Goal: Task Accomplishment & Management: Use online tool/utility

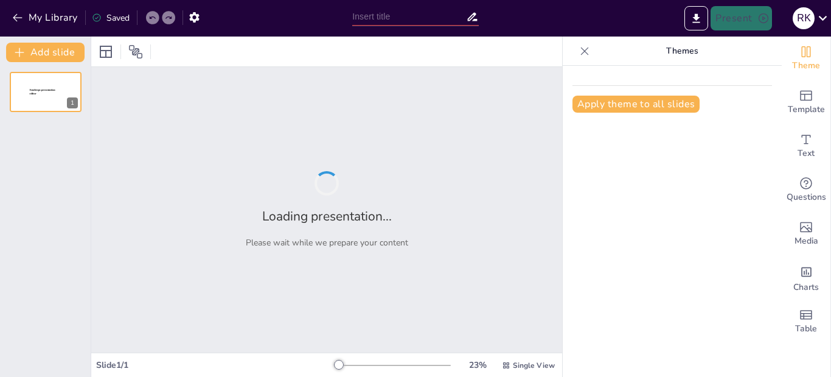
type input "Технологии ВИЭ: Принципы и Применение"
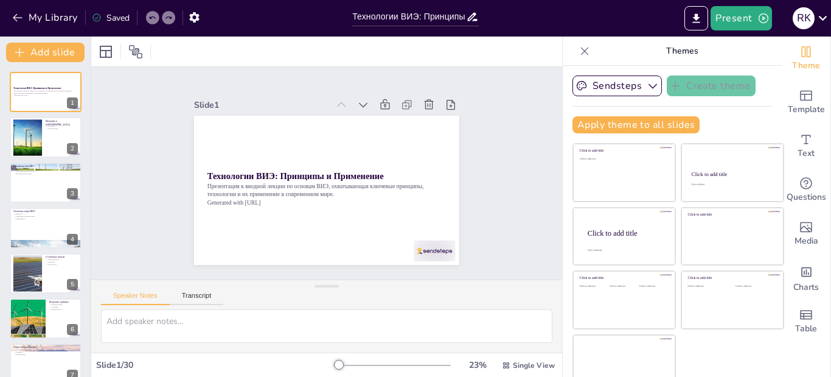
checkbox input "true"
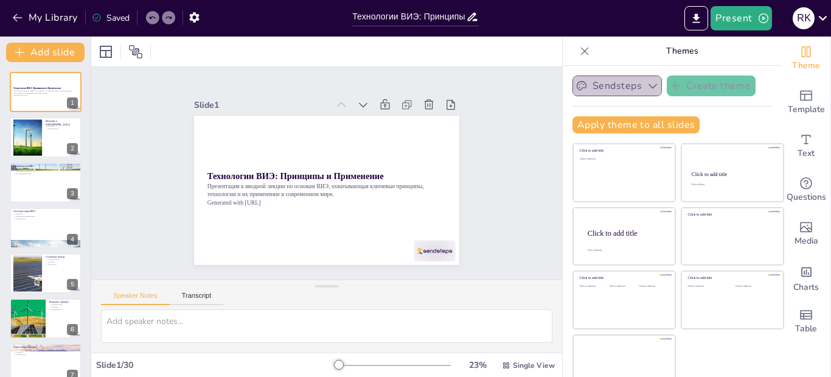
click at [647, 88] on icon "button" at bounding box center [653, 86] width 12 height 12
checkbox input "true"
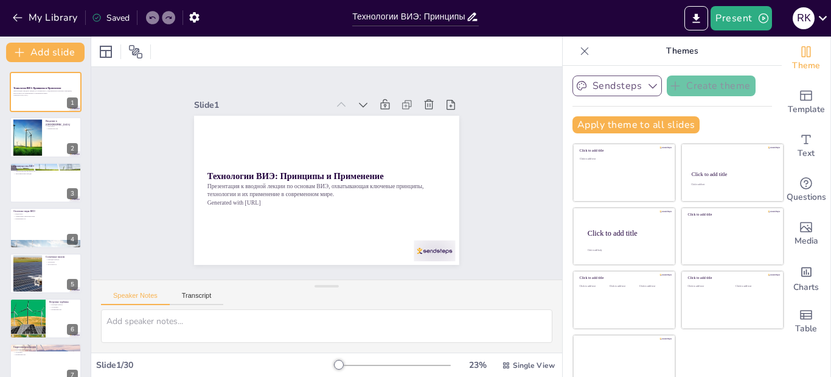
checkbox input "true"
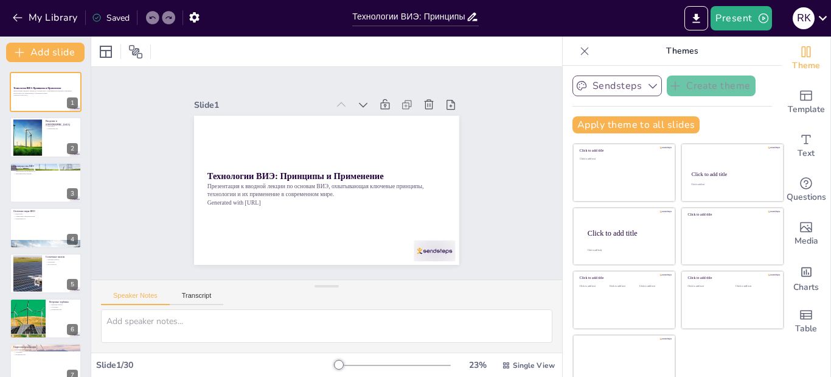
checkbox input "true"
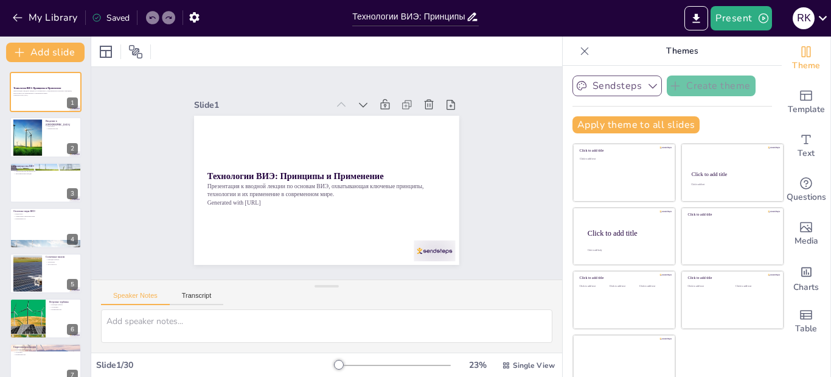
checkbox input "true"
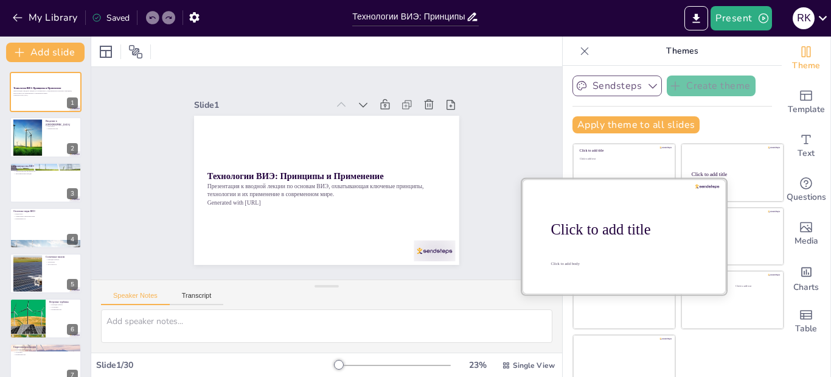
checkbox input "true"
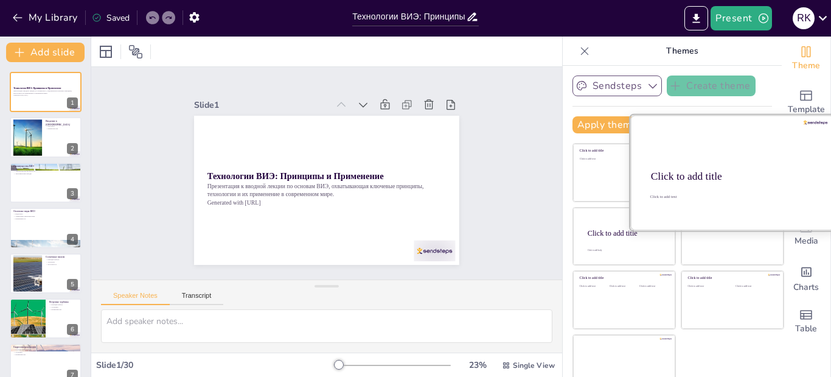
scroll to position [16, 0]
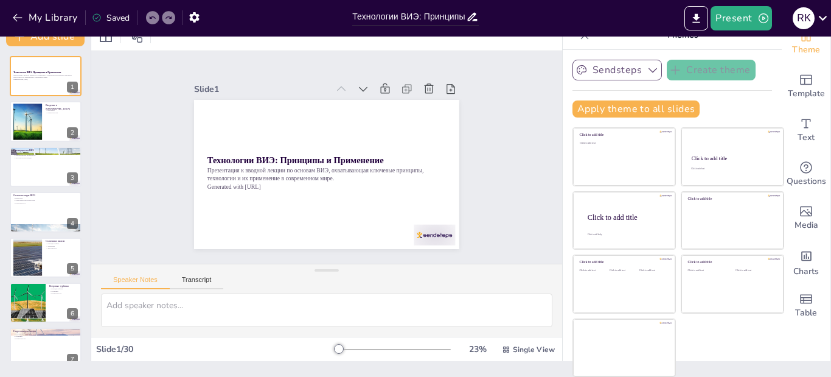
checkbox input "true"
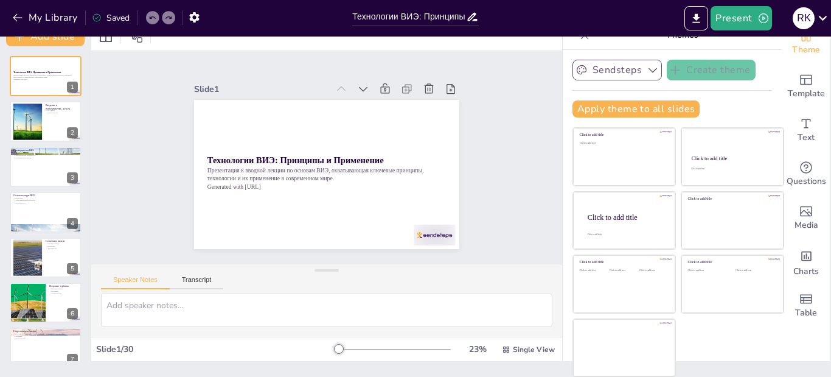
checkbox input "true"
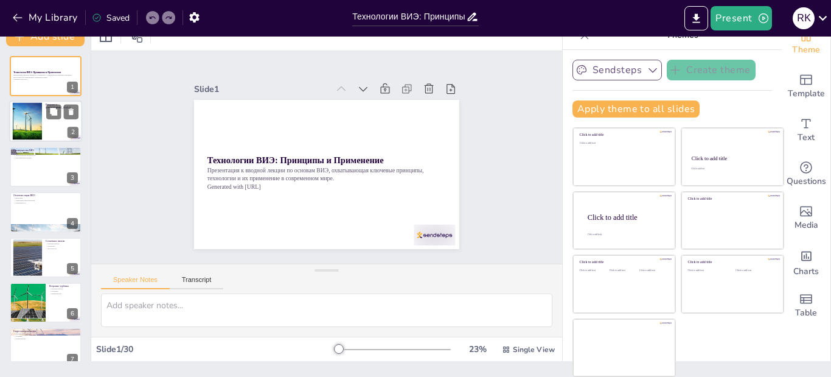
checkbox input "true"
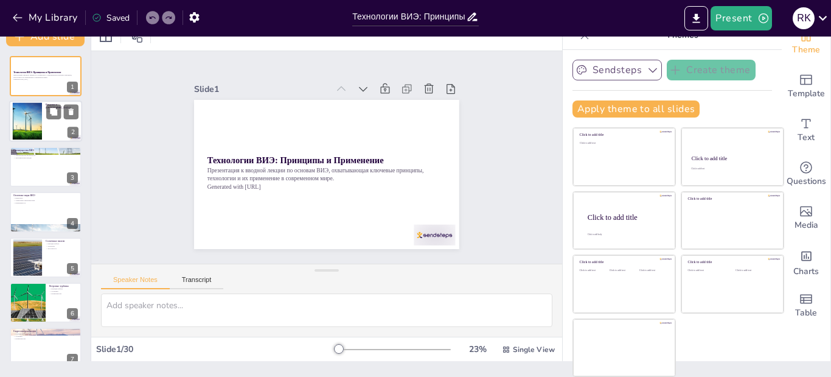
checkbox input "true"
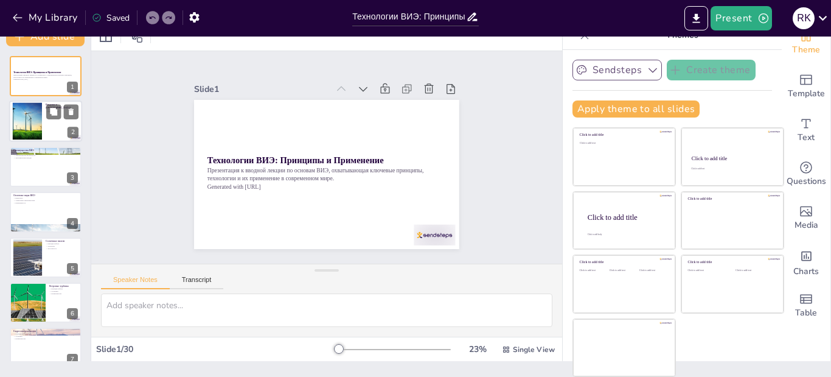
click at [51, 129] on div at bounding box center [45, 121] width 73 height 41
type textarea "LOR ipsumdolorsi ametc adipiscin elitsed, doeiusm temporincididuntu laboreetdol…"
checkbox input "true"
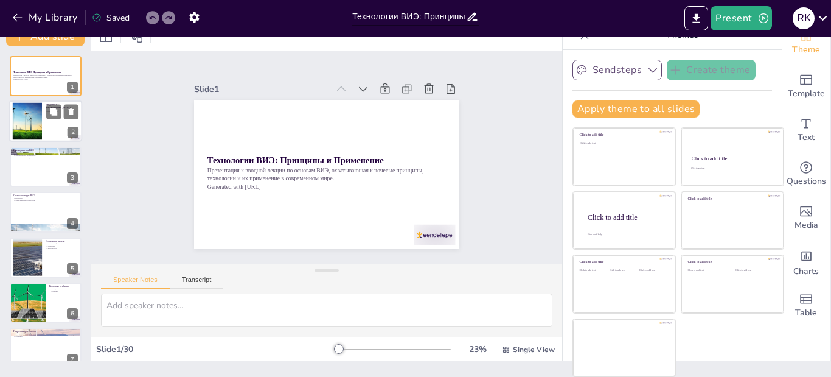
checkbox input "true"
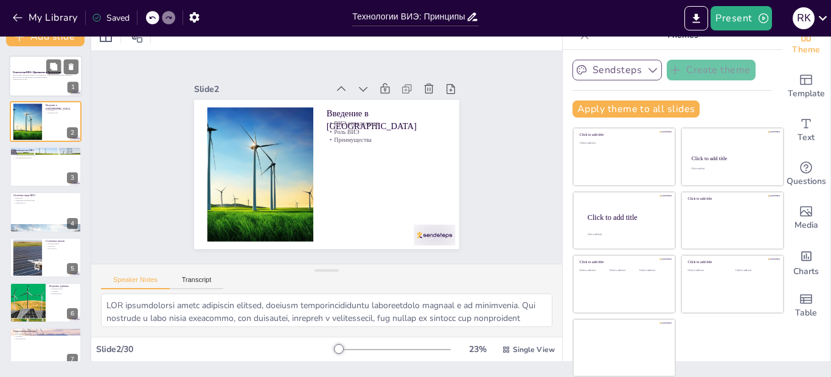
checkbox input "true"
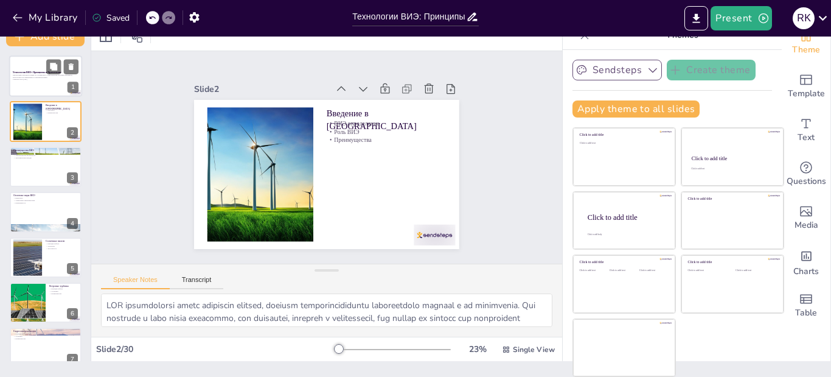
checkbox input "true"
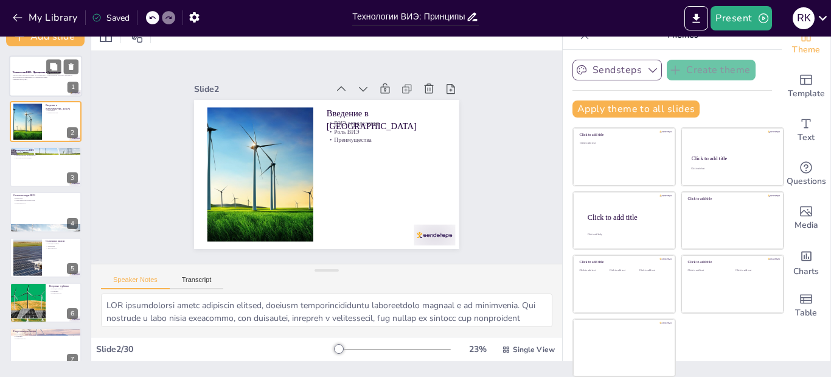
click at [37, 83] on div at bounding box center [45, 75] width 73 height 41
checkbox input "true"
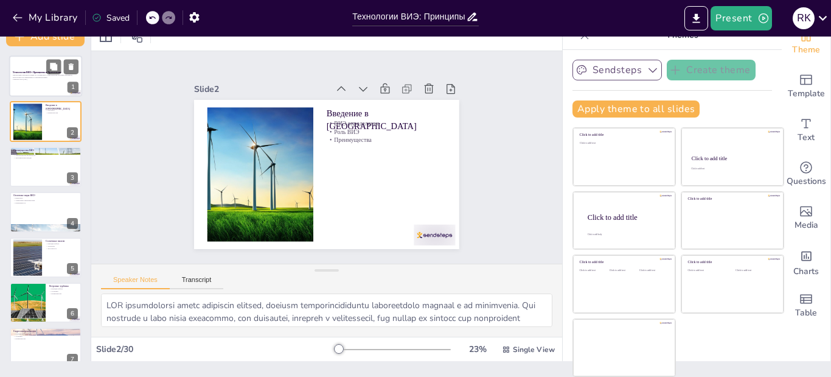
checkbox input "true"
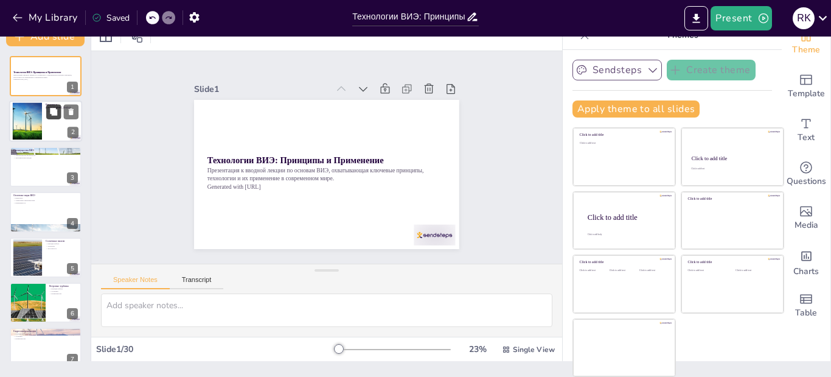
checkbox input "true"
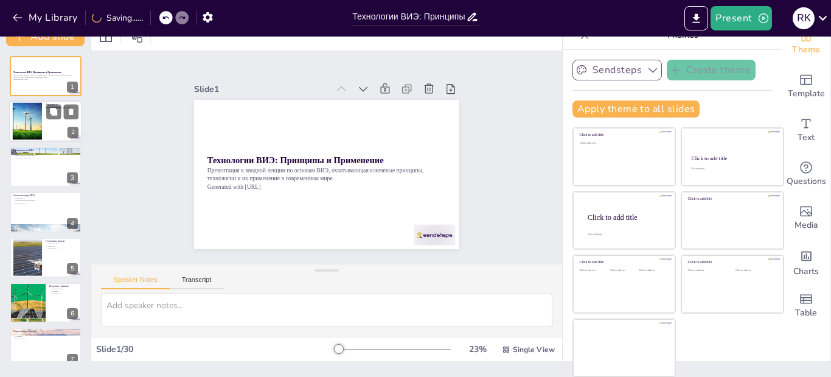
checkbox input "true"
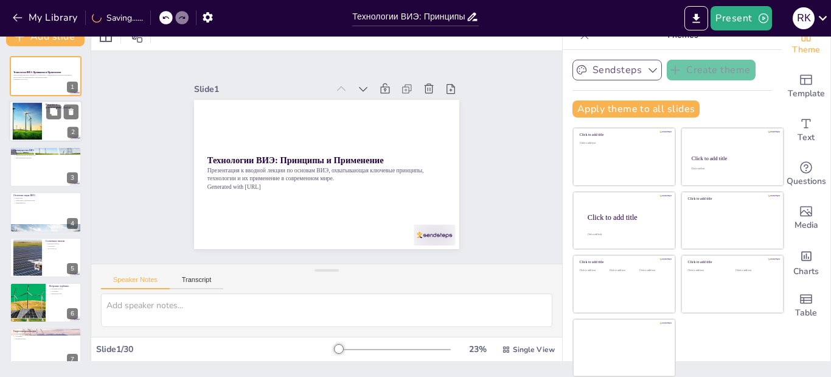
click at [50, 130] on div at bounding box center [45, 121] width 73 height 41
type textarea "LOR ipsumdolorsi ametc adipiscin elitsed, doeiusm temporincididuntu laboreetdol…"
checkbox input "true"
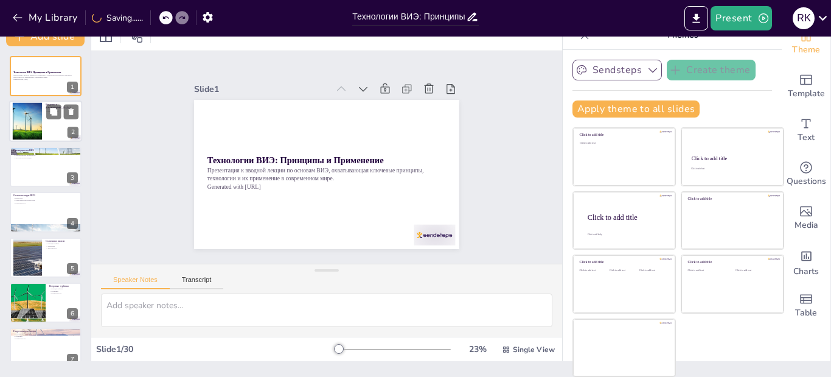
checkbox input "true"
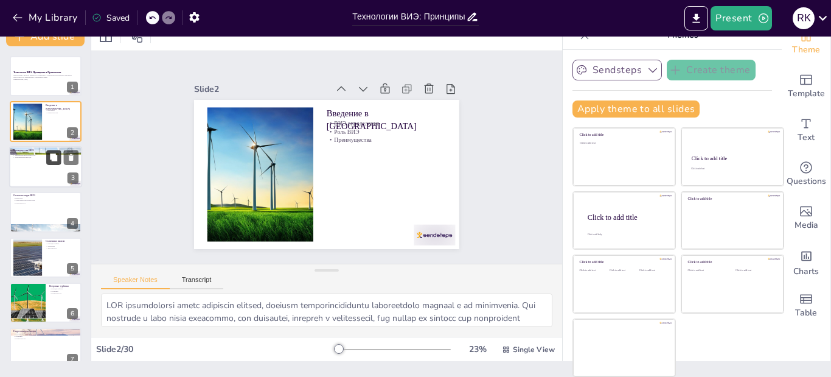
checkbox input "true"
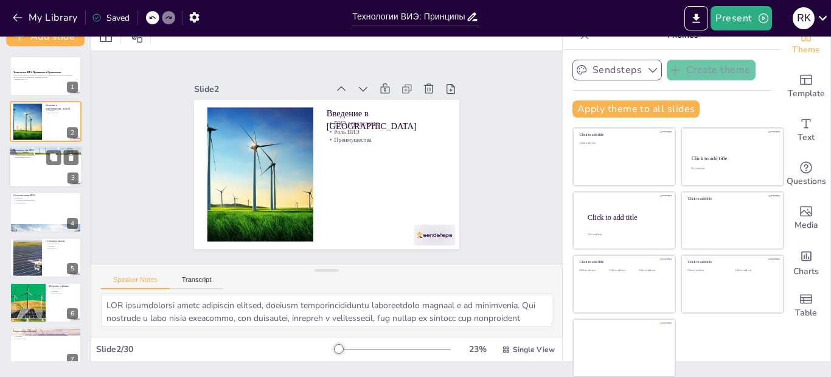
checkbox input "true"
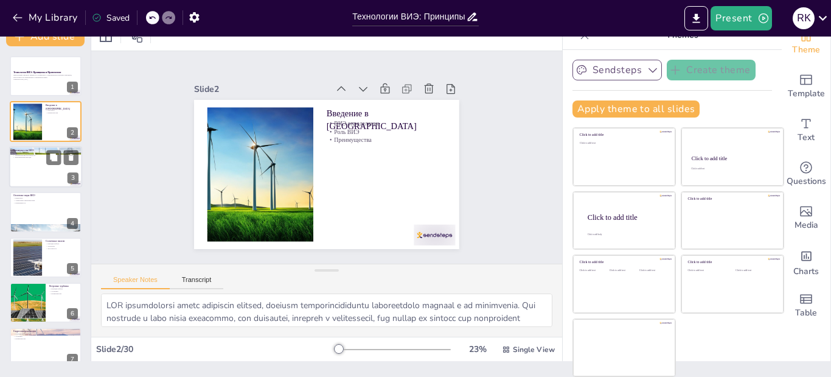
click at [43, 168] on div at bounding box center [45, 166] width 73 height 41
type textarea "Снижение выбросов углекислого газа является одним из основных преимуществ ВИЭ, …"
checkbox input "true"
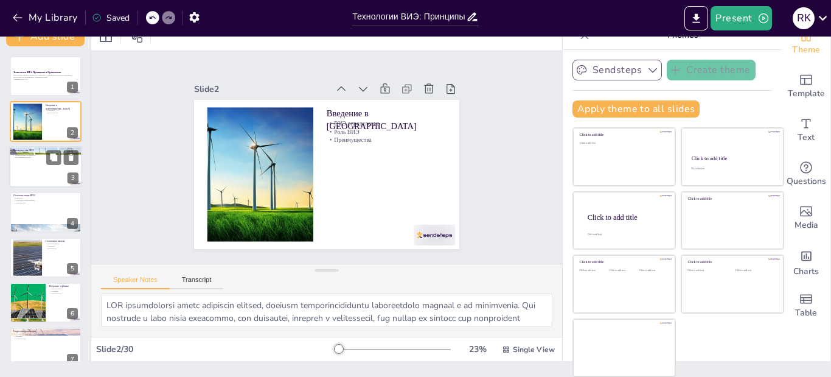
checkbox input "true"
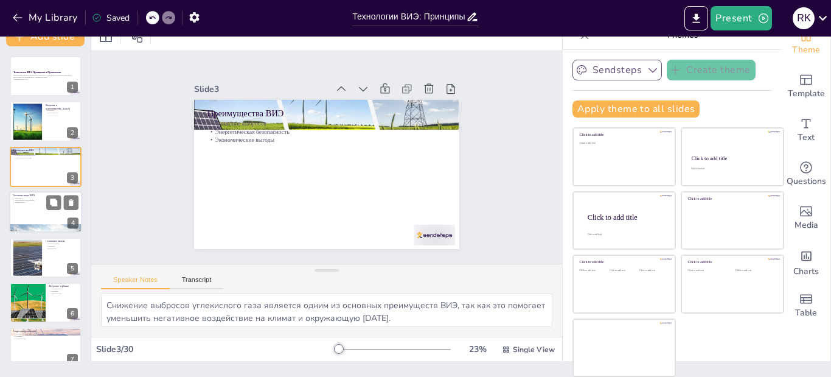
checkbox input "true"
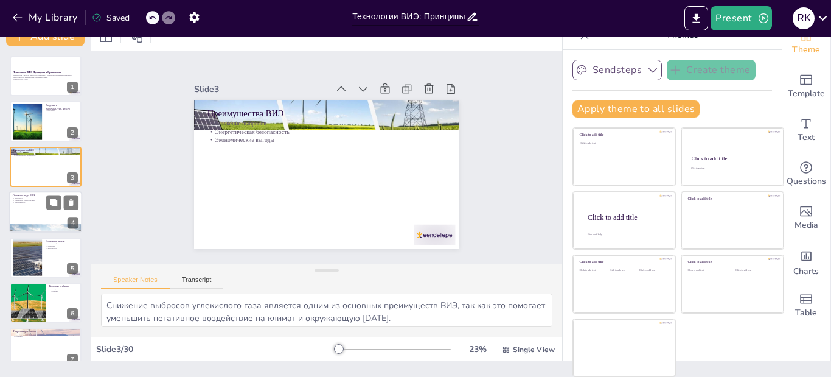
checkbox input "true"
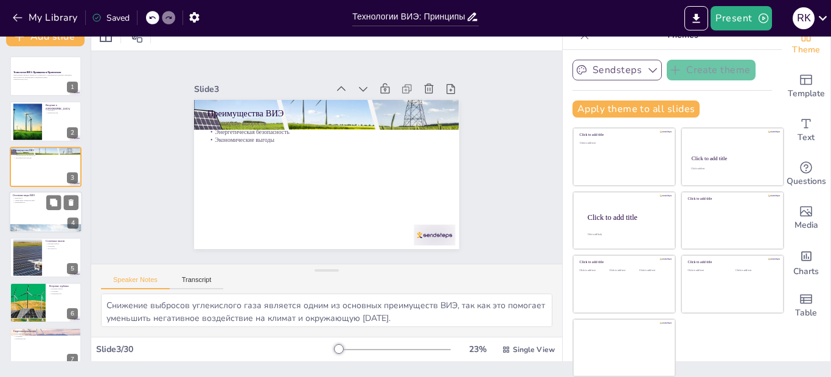
checkbox input "true"
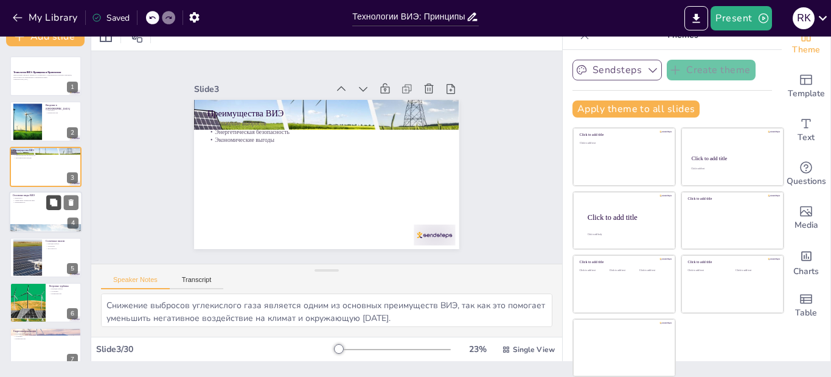
checkbox input "true"
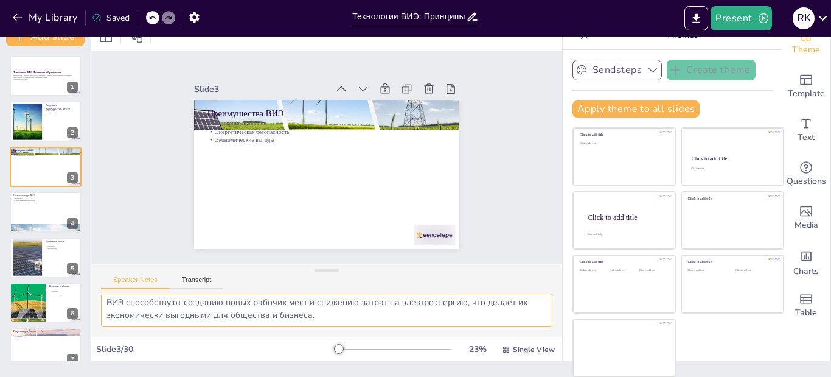
scroll to position [0, 0]
checkbox input "true"
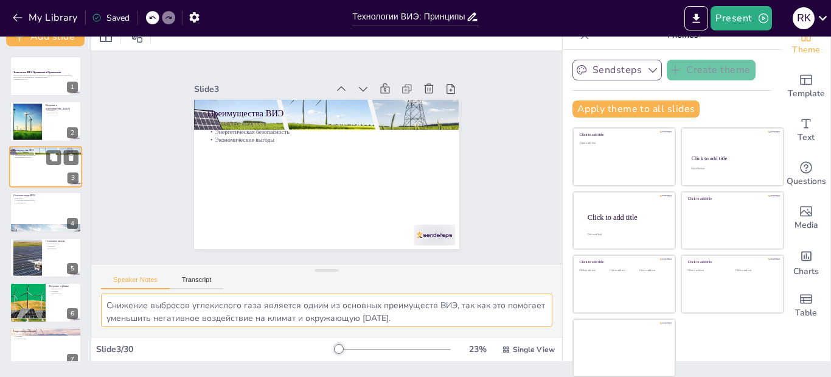
checkbox input "true"
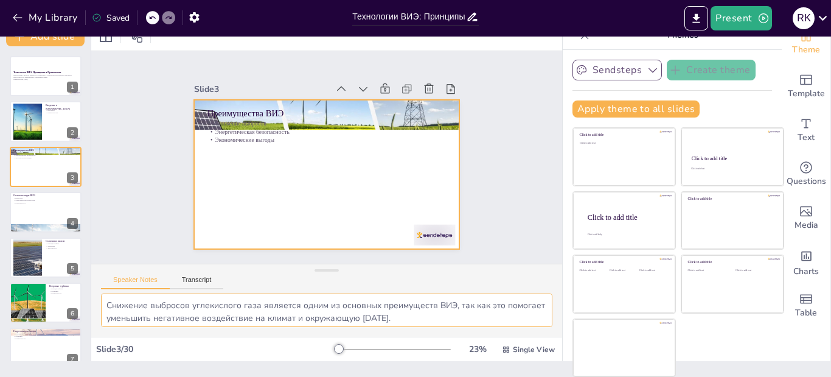
checkbox input "true"
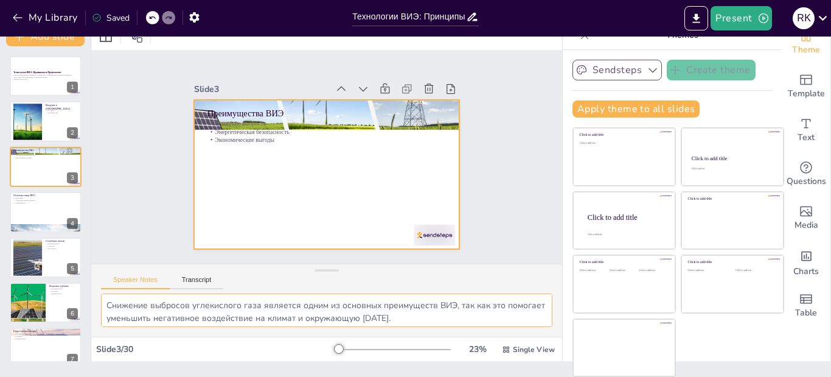
checkbox input "true"
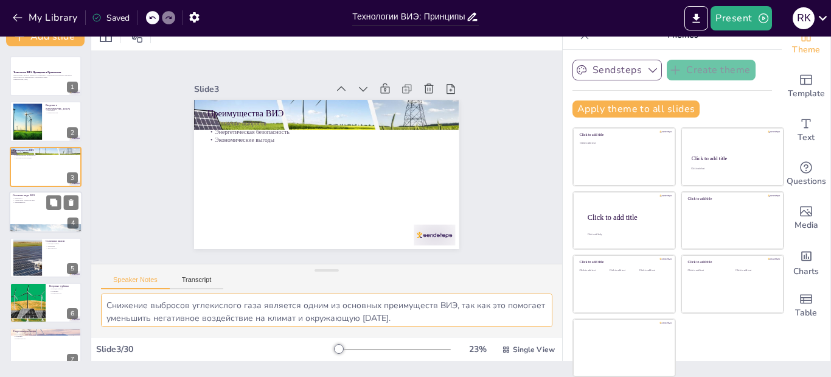
checkbox input "true"
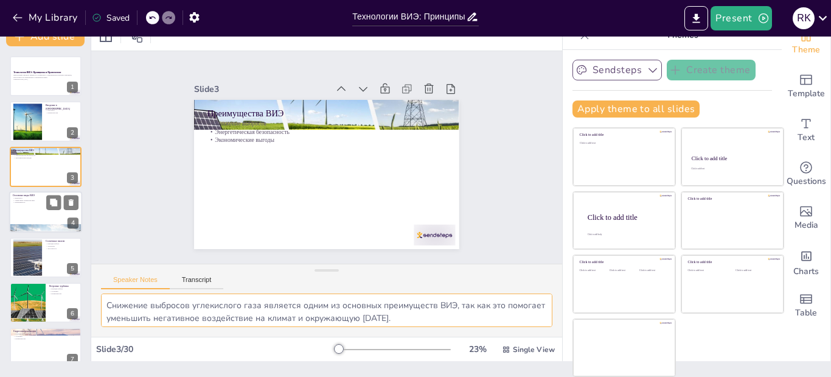
checkbox input "true"
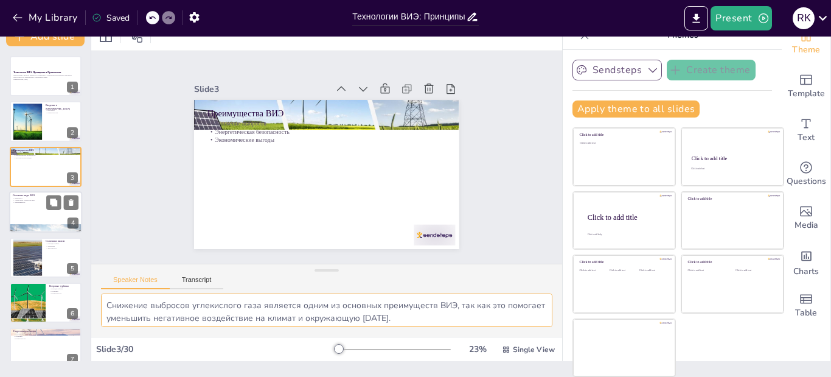
checkbox input "true"
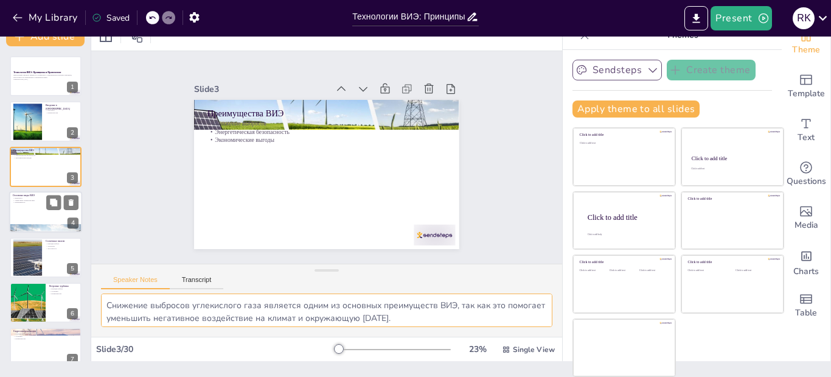
checkbox input "true"
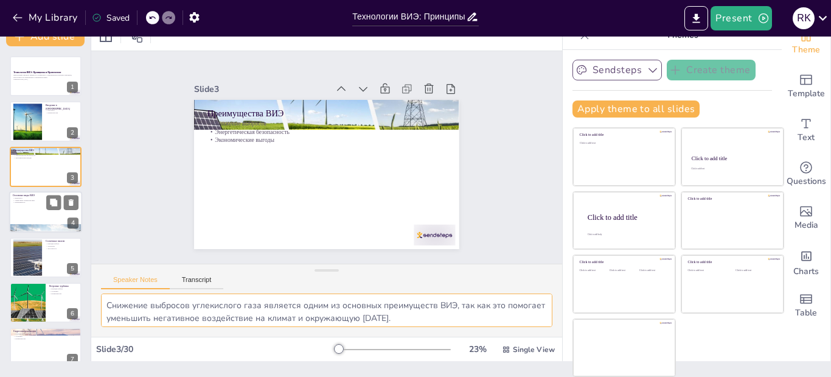
checkbox input "true"
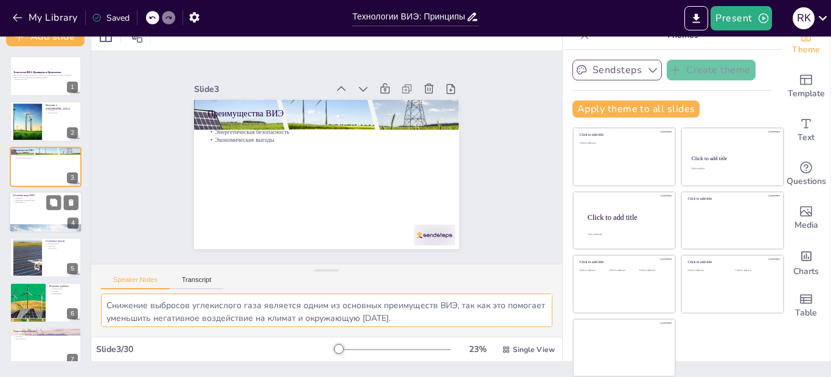
click at [29, 206] on div at bounding box center [45, 211] width 73 height 41
type textarea "Основные виды ВИЭ включают солнечную, ветровую, гидроэнергию, биомассу и геотер…"
checkbox input "true"
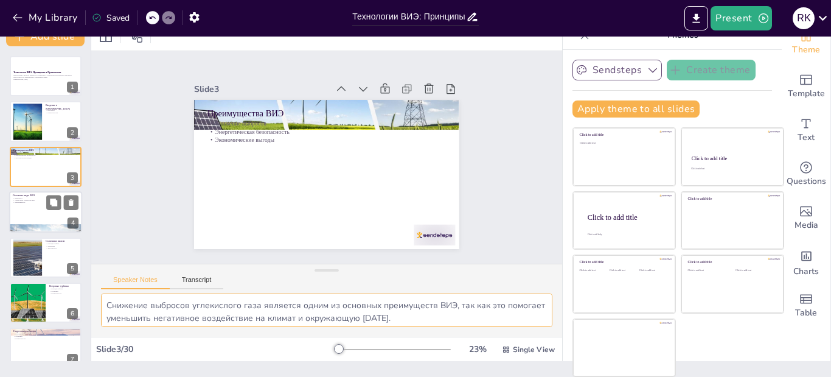
checkbox input "true"
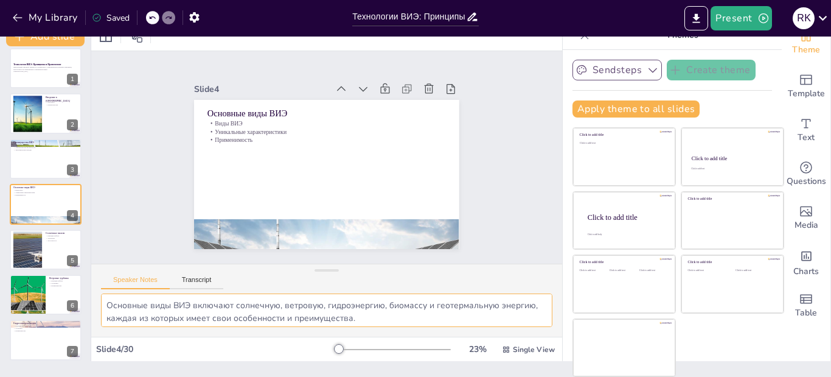
checkbox input "true"
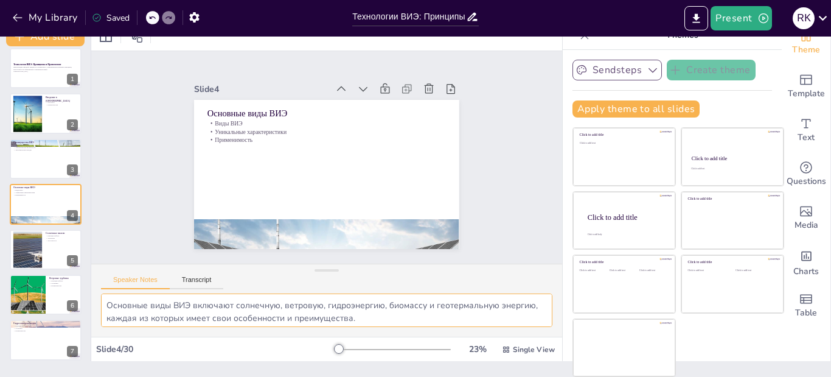
checkbox input "true"
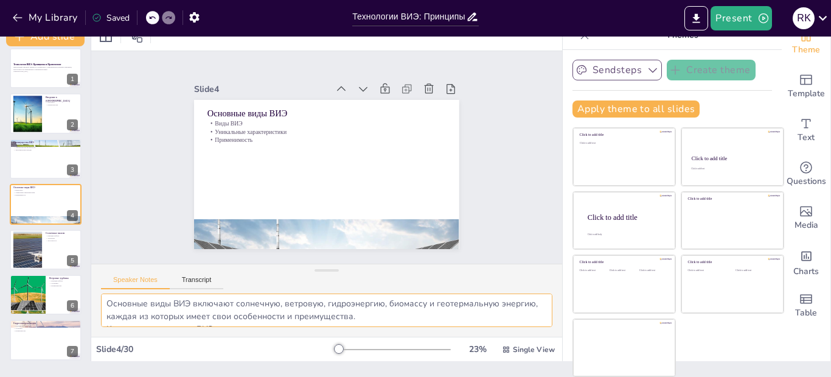
scroll to position [0, 0]
checkbox input "true"
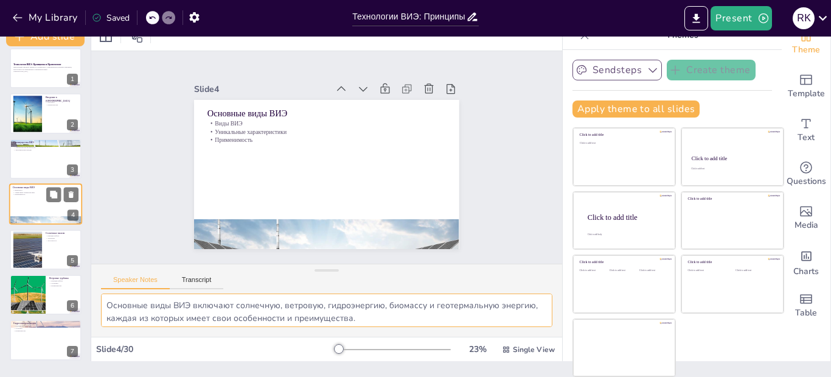
checkbox input "true"
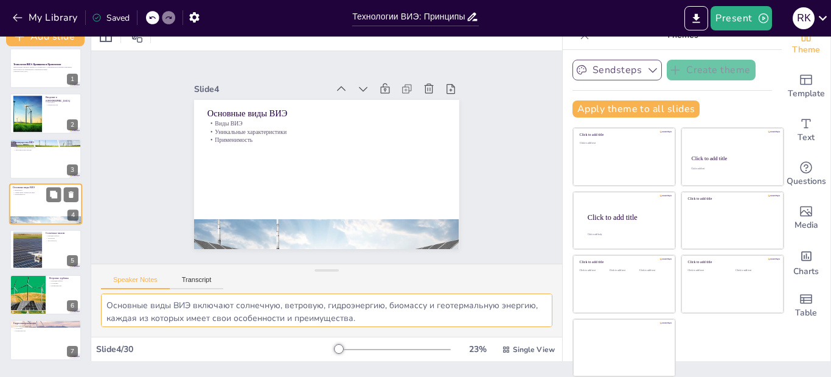
checkbox input "true"
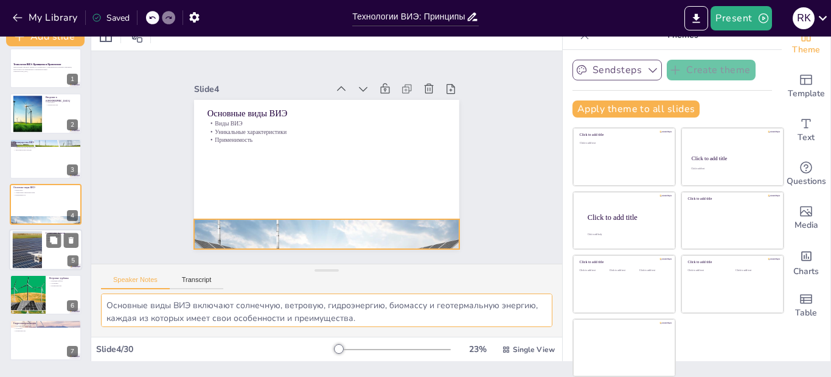
checkbox input "true"
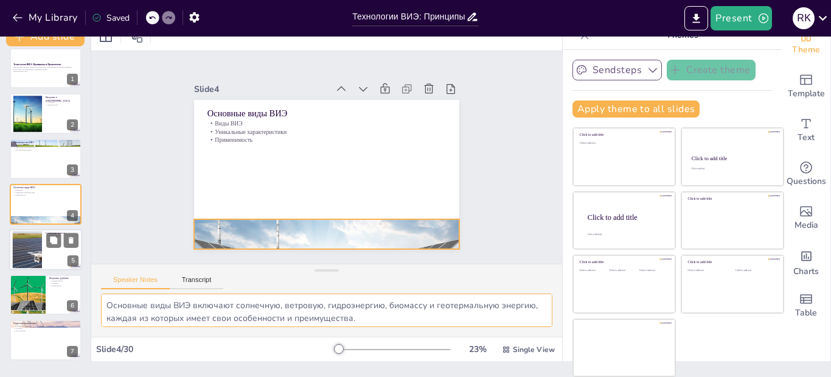
checkbox input "true"
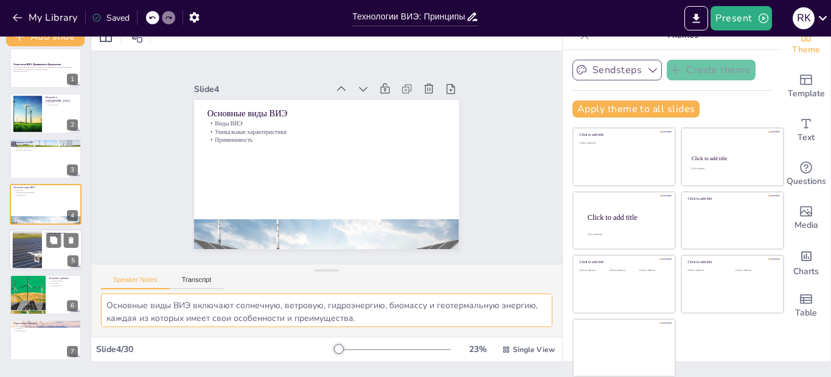
checkbox input "true"
click at [51, 257] on div at bounding box center [45, 249] width 73 height 41
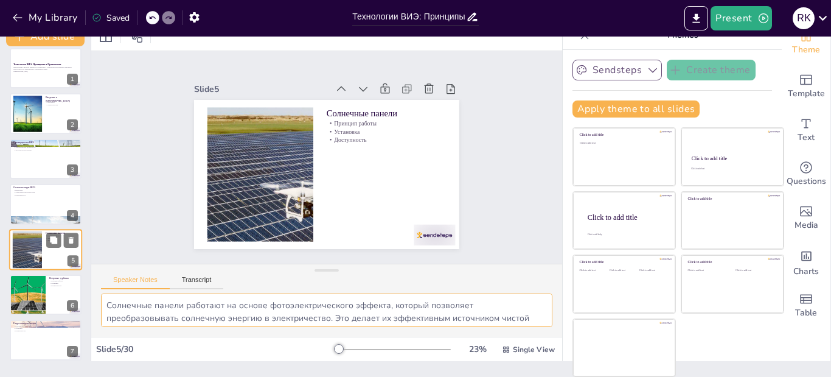
scroll to position [54, 0]
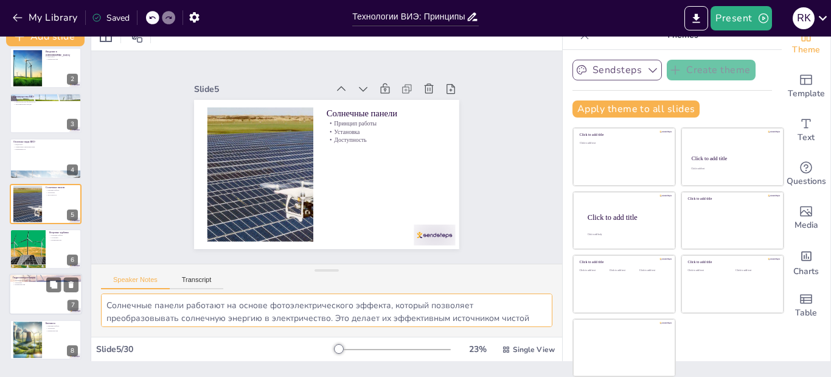
click at [41, 292] on div at bounding box center [45, 294] width 73 height 41
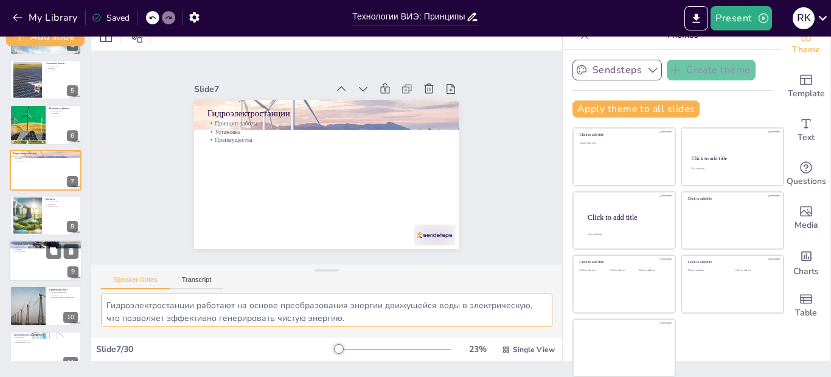
scroll to position [205, 0]
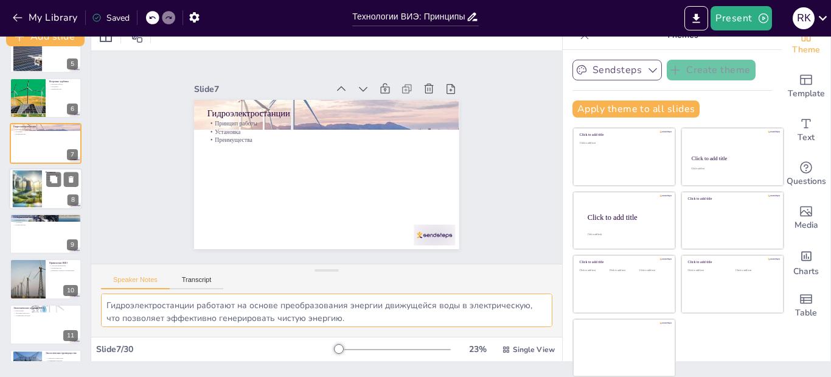
click at [41, 192] on div at bounding box center [27, 188] width 74 height 37
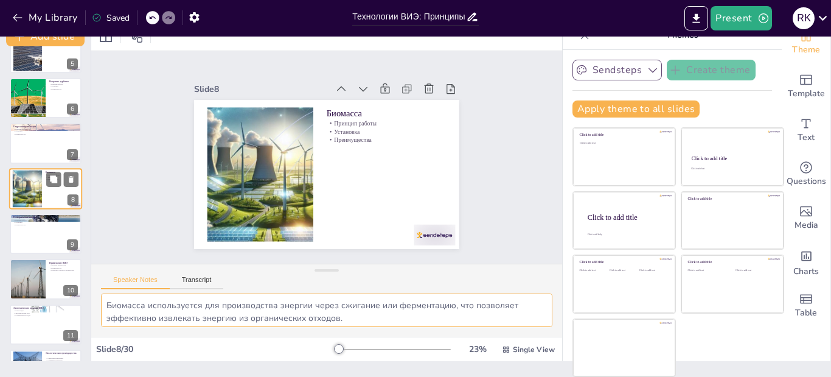
scroll to position [189, 0]
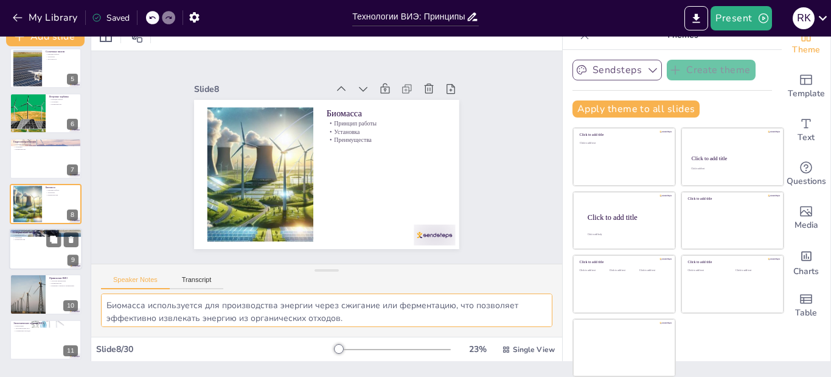
click at [32, 254] on div at bounding box center [45, 248] width 73 height 41
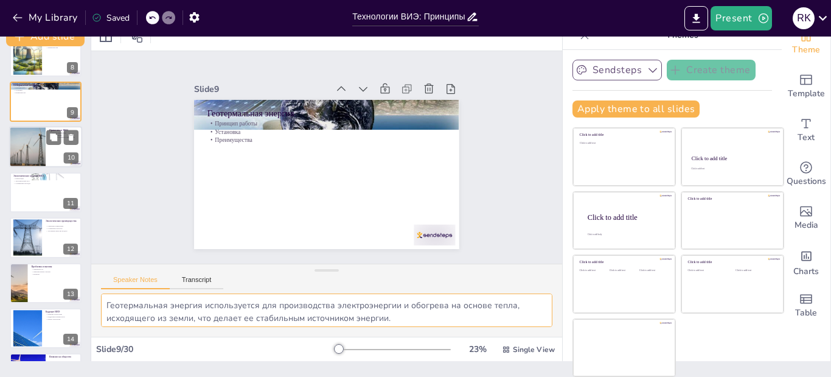
scroll to position [356, 0]
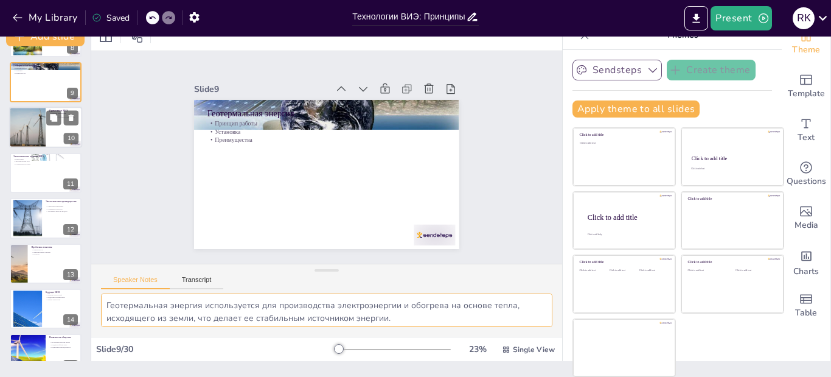
click at [27, 136] on div at bounding box center [27, 127] width 62 height 41
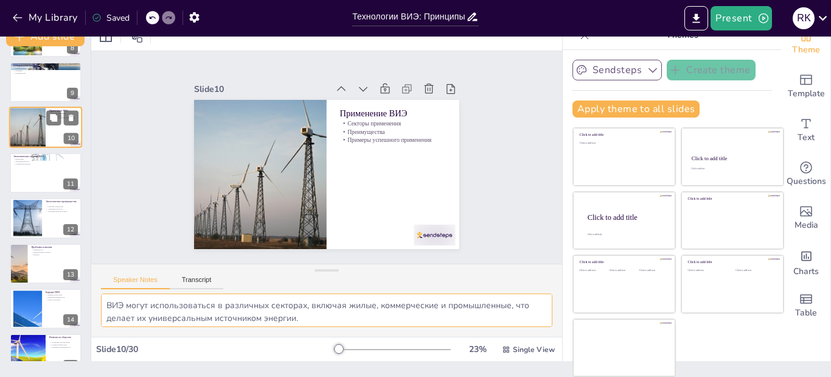
scroll to position [280, 0]
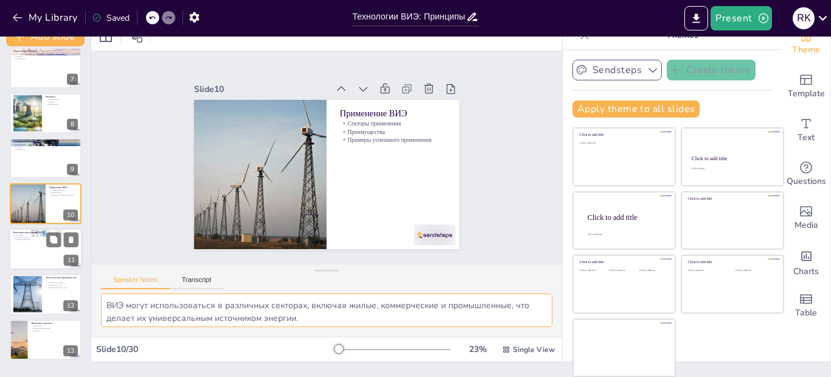
click at [28, 252] on div at bounding box center [45, 248] width 73 height 41
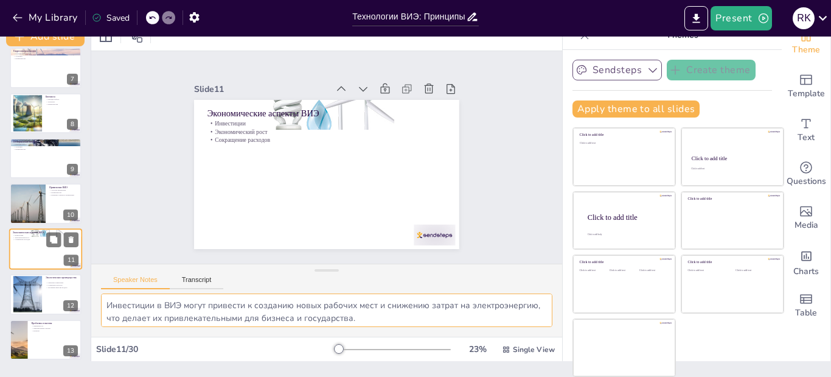
scroll to position [325, 0]
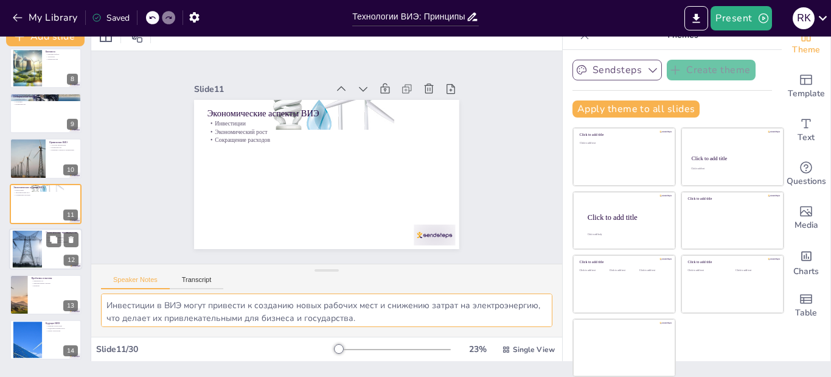
click at [33, 251] on div at bounding box center [27, 249] width 37 height 37
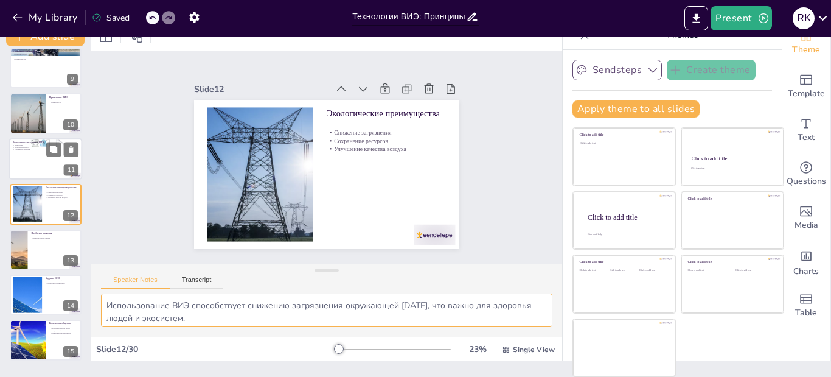
click at [30, 166] on div at bounding box center [45, 158] width 73 height 41
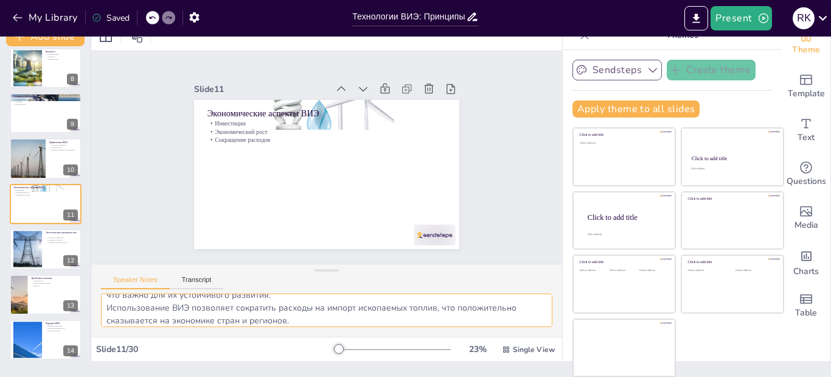
scroll to position [54, 0]
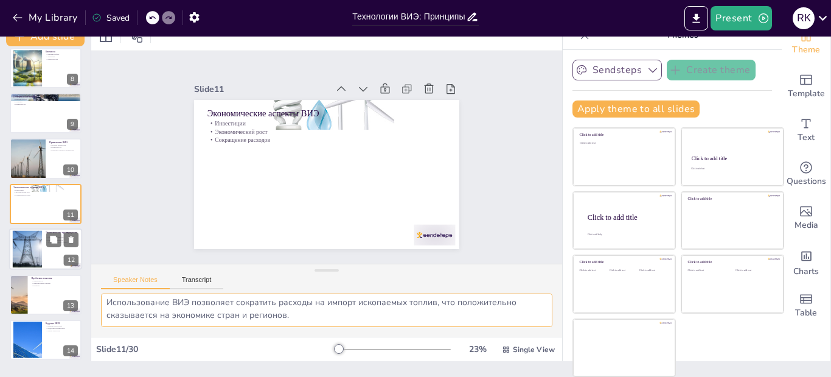
click at [36, 254] on div at bounding box center [27, 249] width 37 height 37
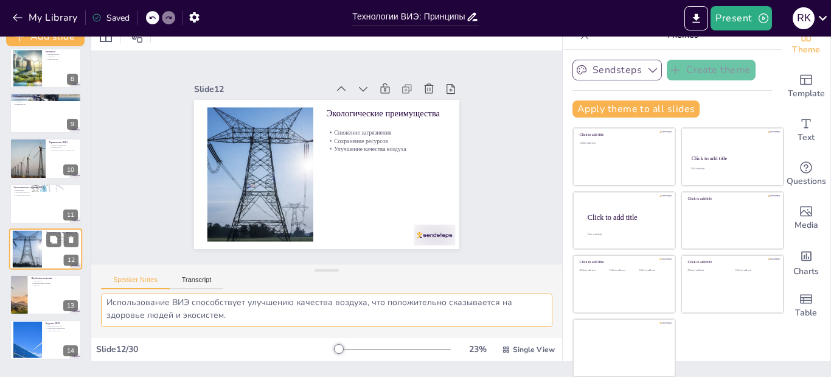
scroll to position [370, 0]
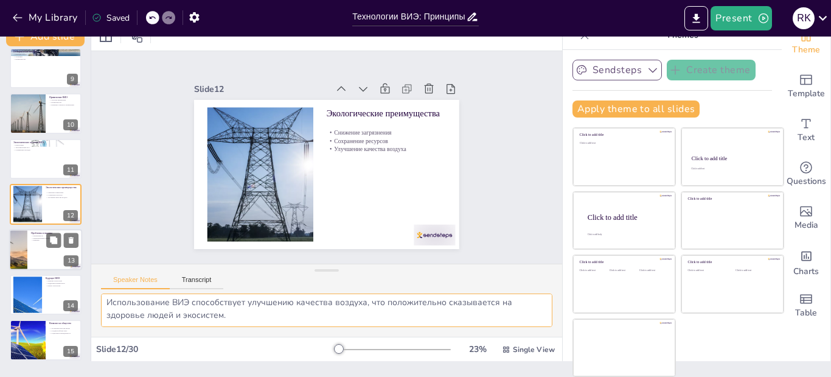
click at [31, 254] on div at bounding box center [45, 249] width 73 height 41
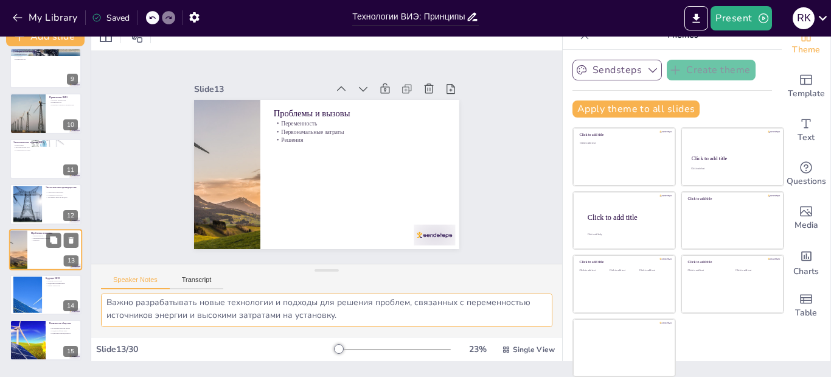
scroll to position [416, 0]
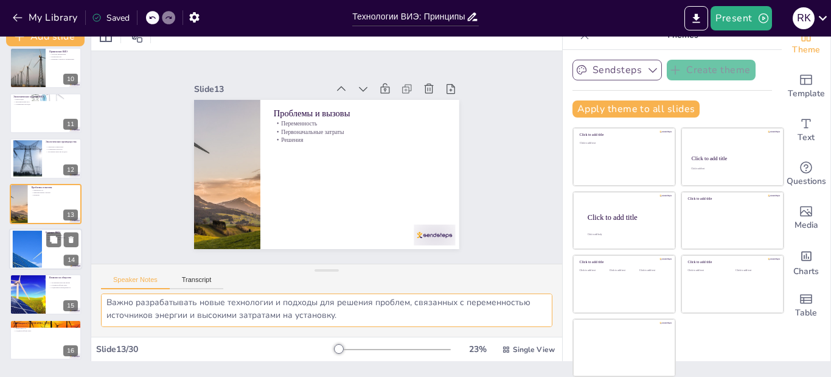
click at [32, 247] on div at bounding box center [27, 249] width 74 height 37
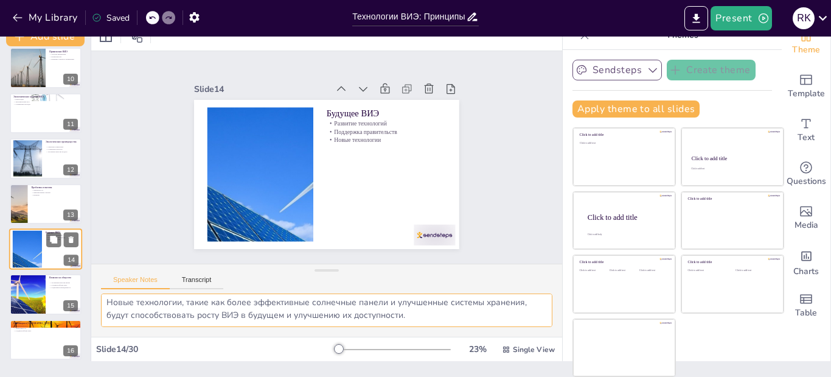
scroll to position [461, 0]
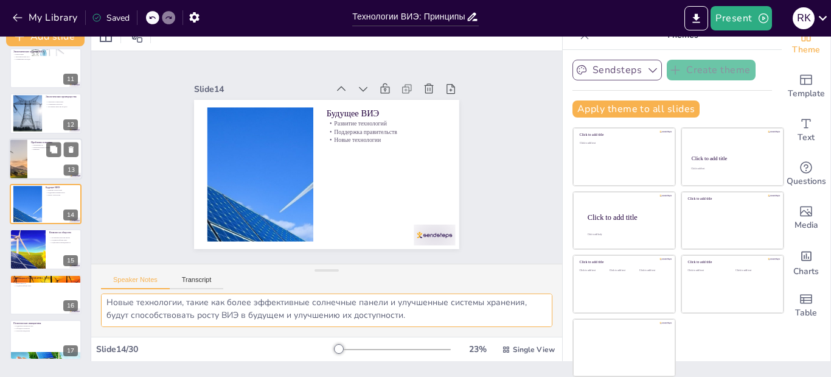
click at [45, 167] on div at bounding box center [45, 158] width 73 height 41
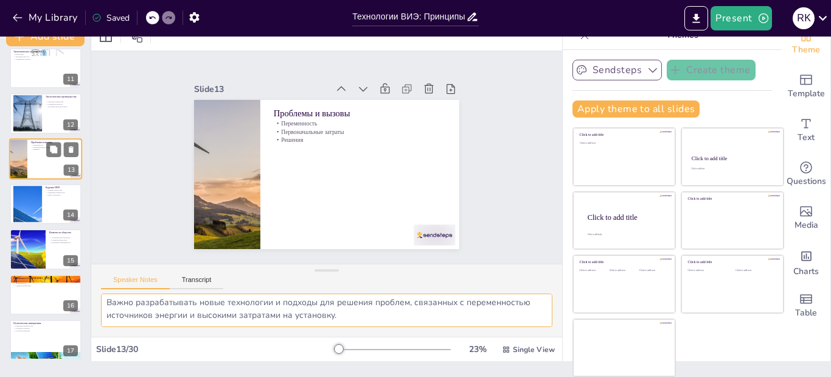
scroll to position [416, 0]
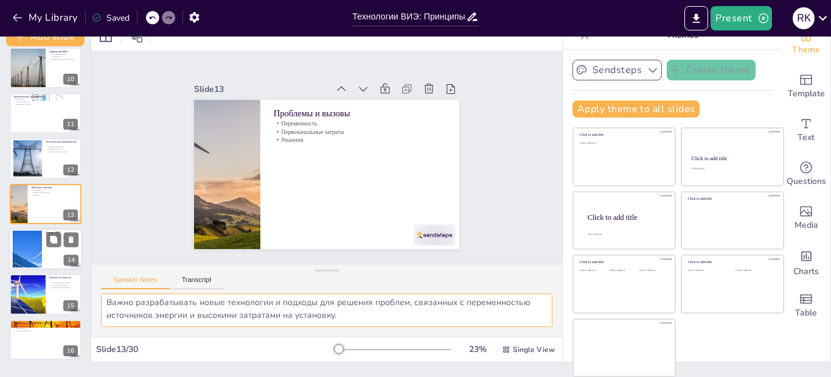
click at [26, 241] on div at bounding box center [27, 249] width 74 height 37
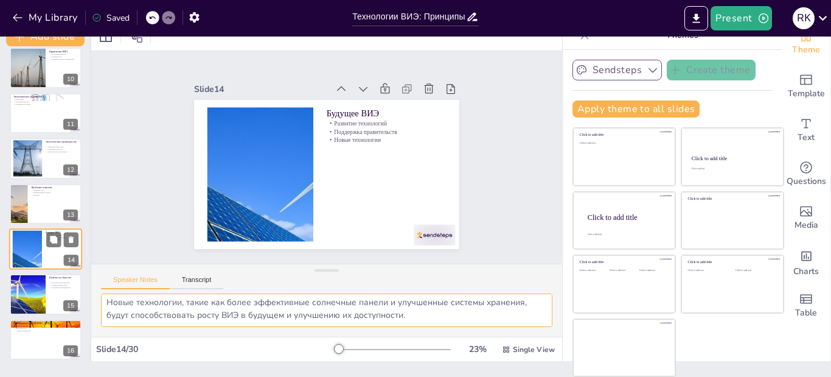
scroll to position [461, 0]
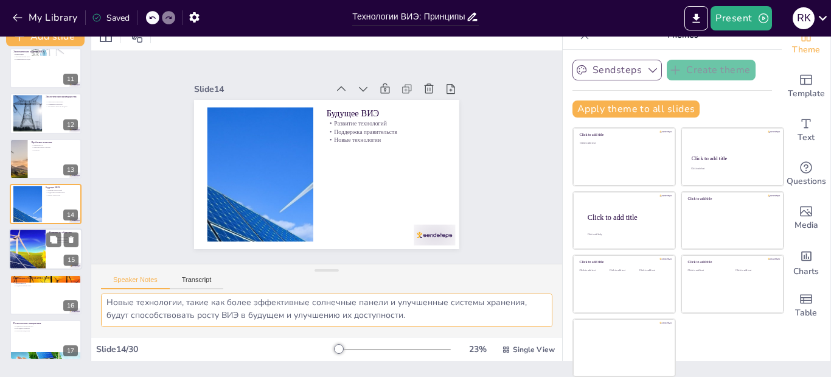
click at [29, 245] on div at bounding box center [27, 249] width 71 height 41
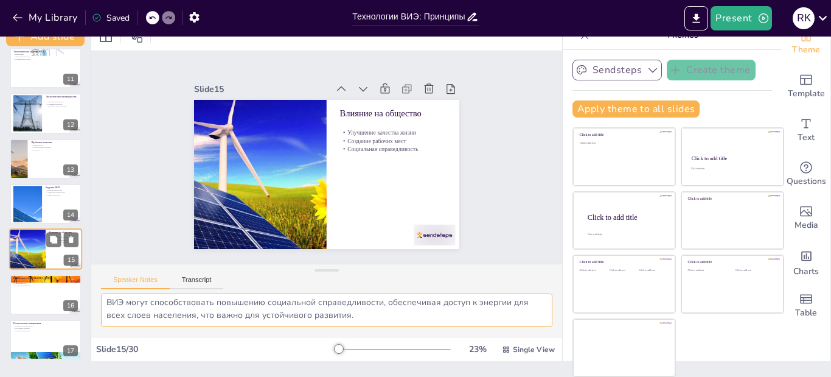
scroll to position [506, 0]
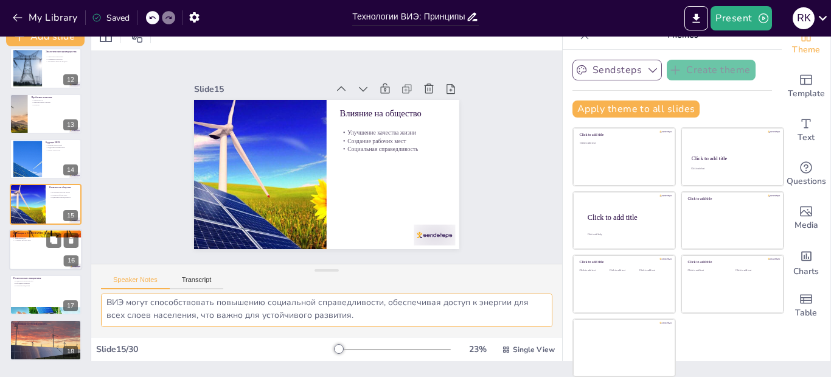
click at [26, 253] on div at bounding box center [45, 249] width 73 height 41
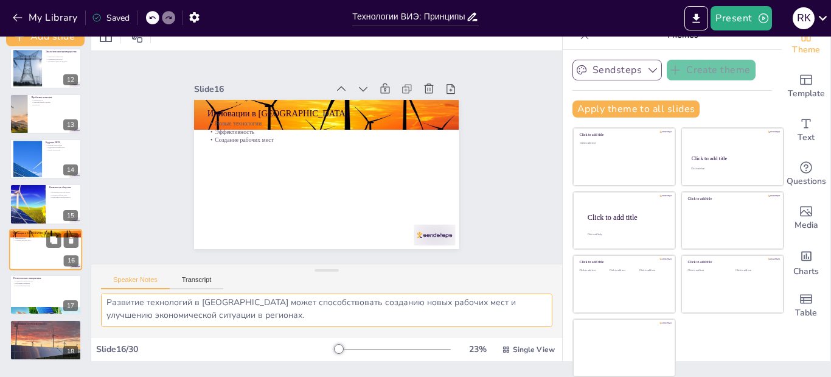
scroll to position [551, 0]
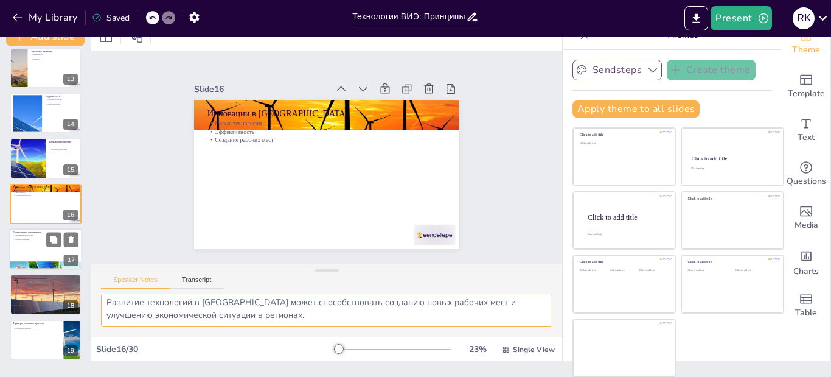
click at [24, 250] on div at bounding box center [45, 248] width 73 height 41
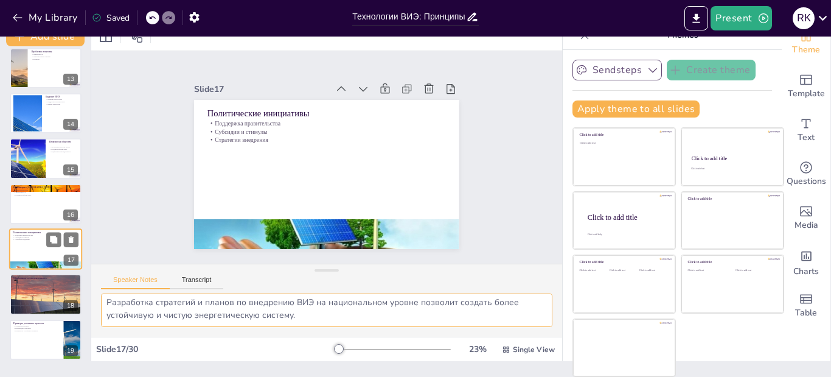
scroll to position [597, 0]
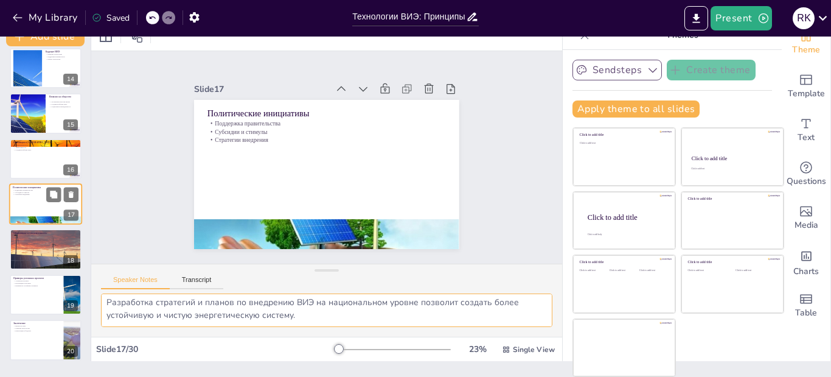
click at [24, 250] on div at bounding box center [45, 249] width 81 height 40
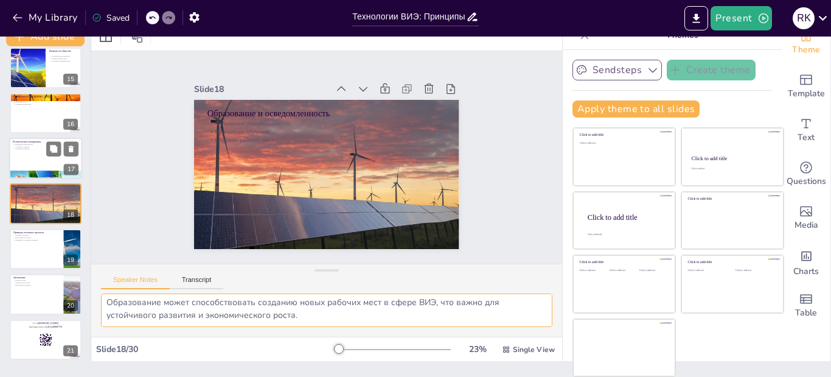
click at [24, 250] on div at bounding box center [46, 249] width 72 height 40
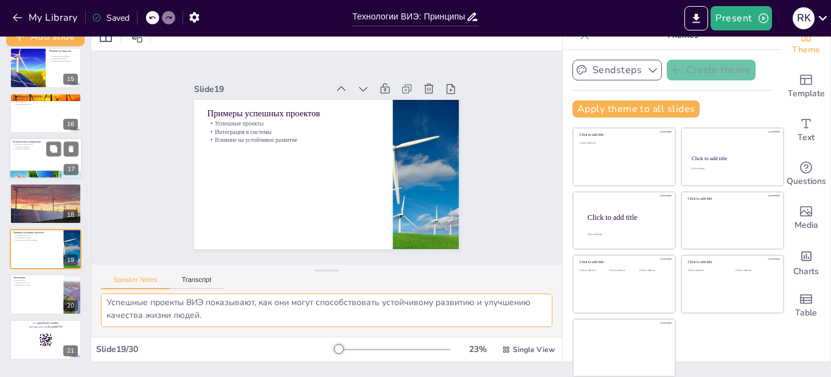
scroll to position [687, 0]
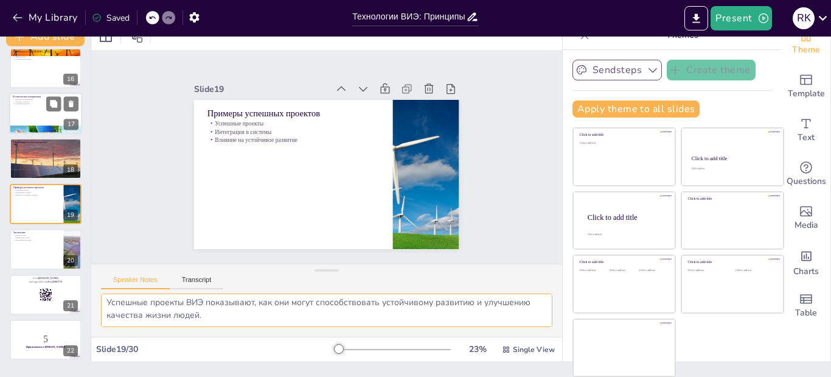
click at [24, 250] on div at bounding box center [46, 249] width 72 height 40
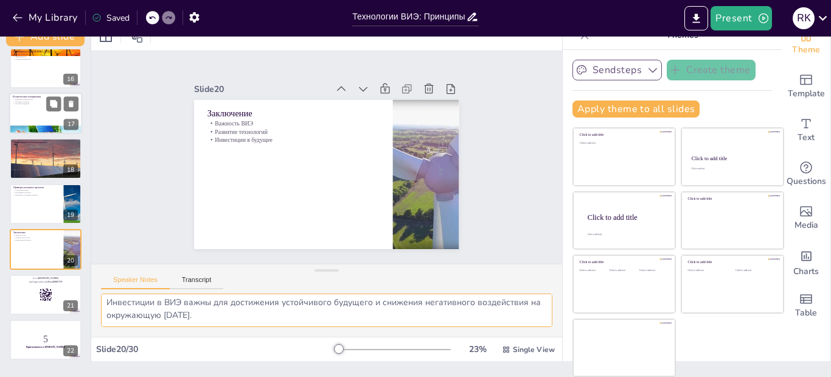
scroll to position [732, 0]
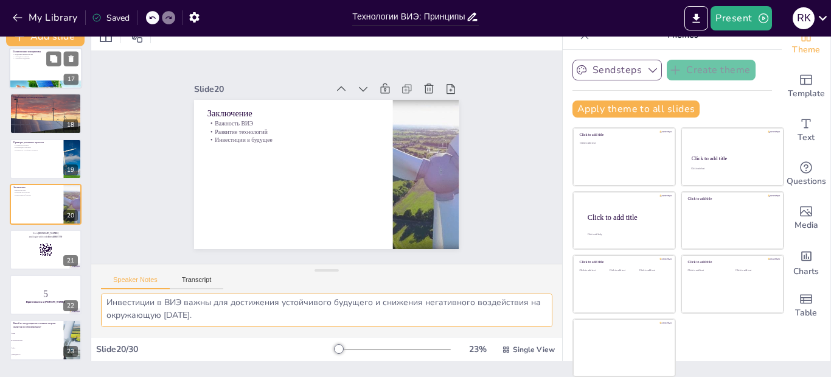
click at [24, 250] on div at bounding box center [46, 249] width 72 height 40
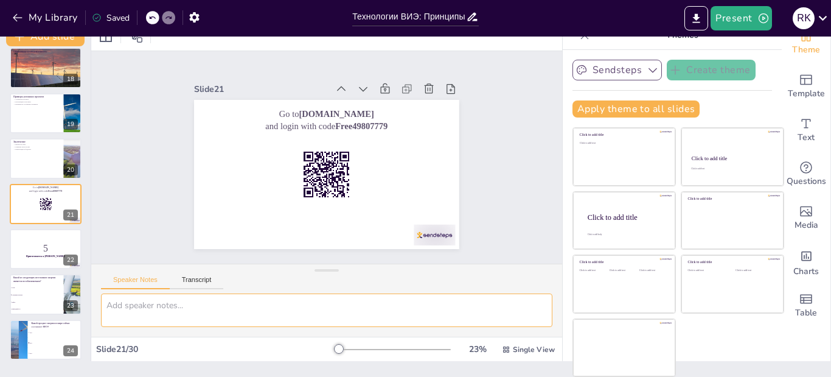
scroll to position [0, 0]
click at [24, 250] on p "5" at bounding box center [45, 248] width 65 height 13
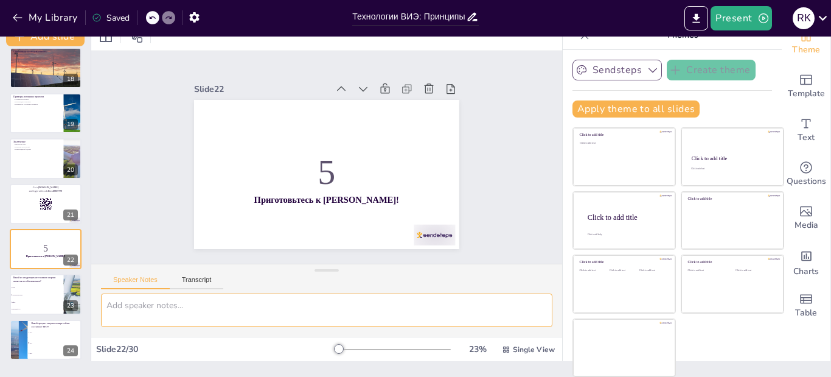
scroll to position [823, 0]
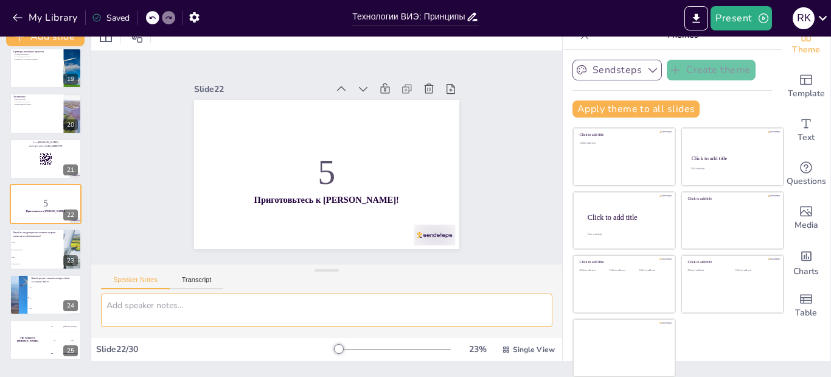
click at [24, 250] on span "Солнечная энергия" at bounding box center [37, 249] width 51 height 1
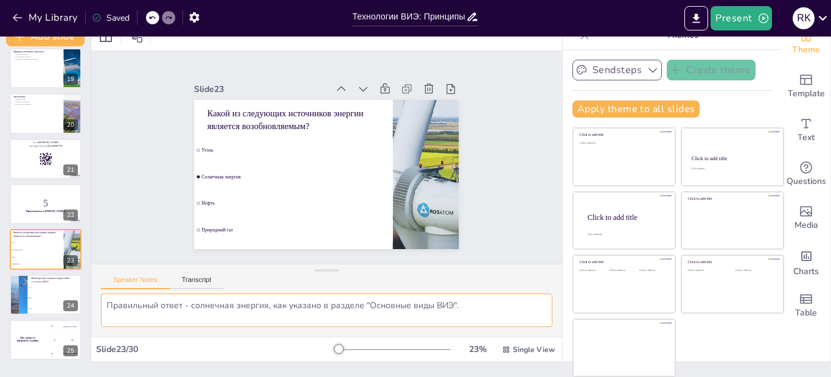
scroll to position [868, 0]
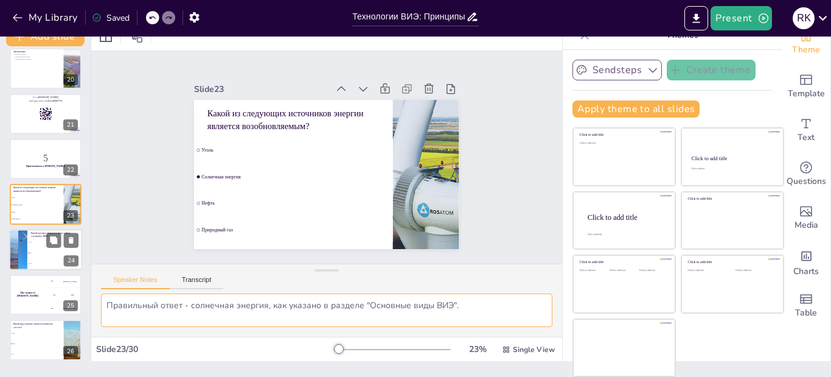
click at [23, 247] on div at bounding box center [18, 249] width 64 height 41
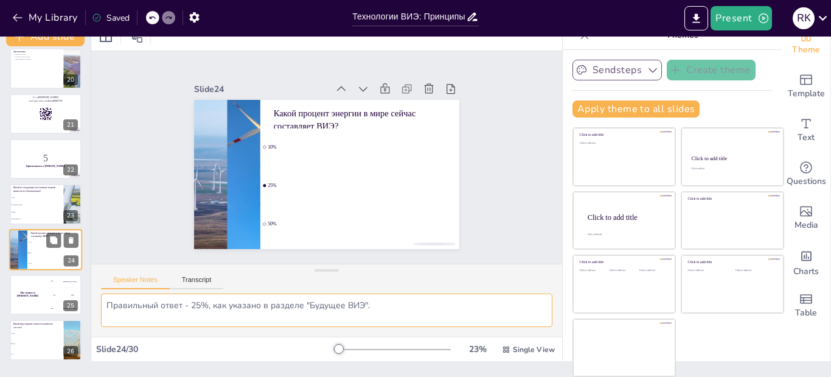
scroll to position [914, 0]
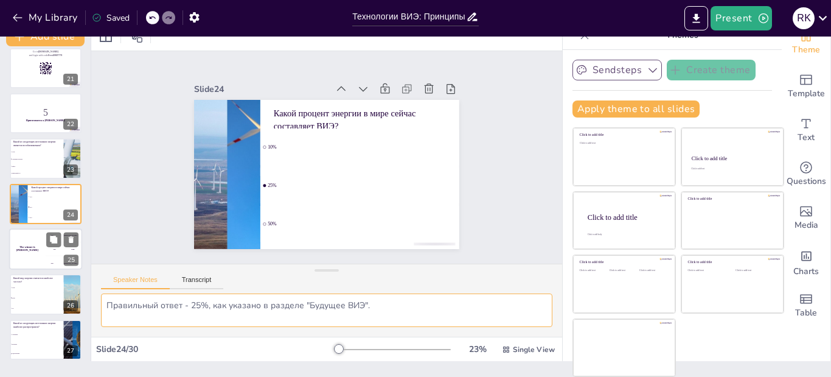
click at [21, 245] on div "The winner is [PERSON_NAME]" at bounding box center [27, 248] width 37 height 41
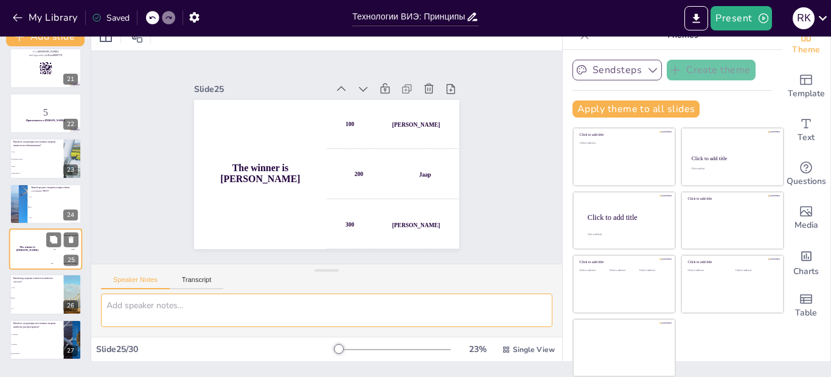
scroll to position [959, 0]
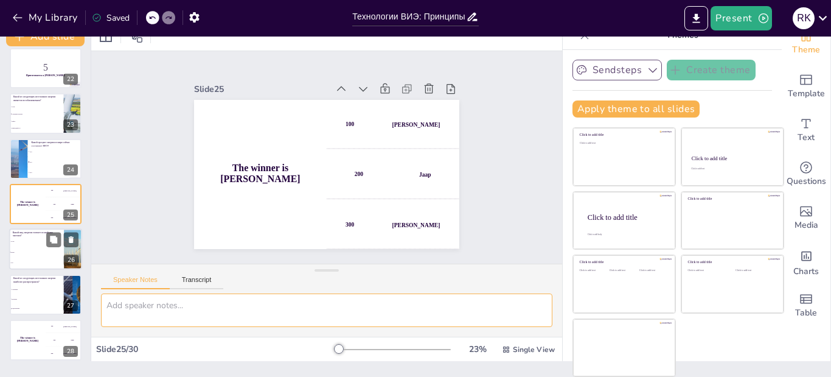
click at [24, 250] on li "Ветер" at bounding box center [36, 252] width 55 height 10
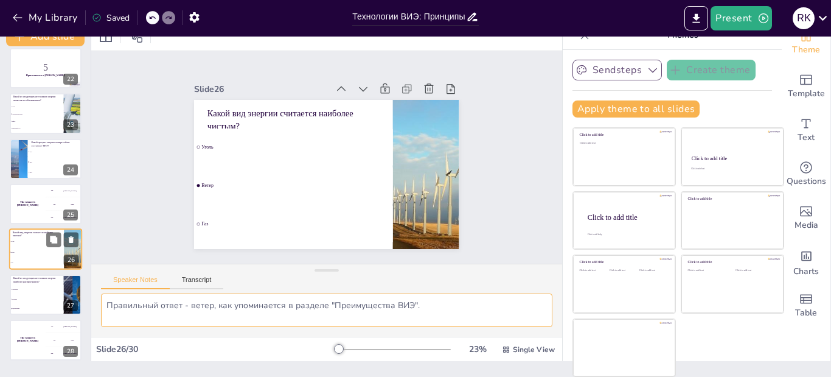
scroll to position [1004, 0]
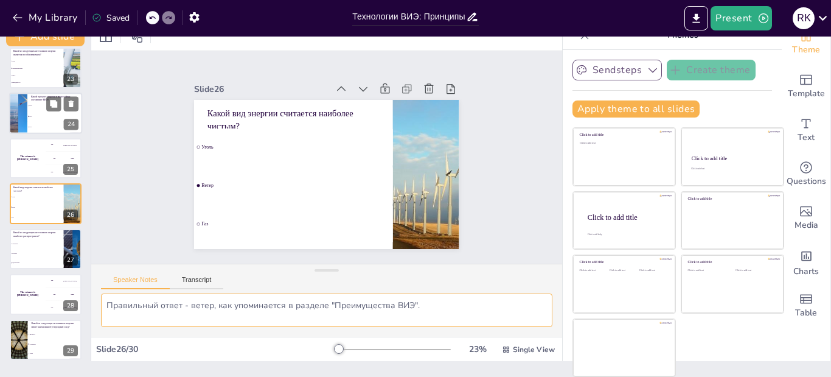
click at [32, 119] on li "25%" at bounding box center [54, 116] width 55 height 10
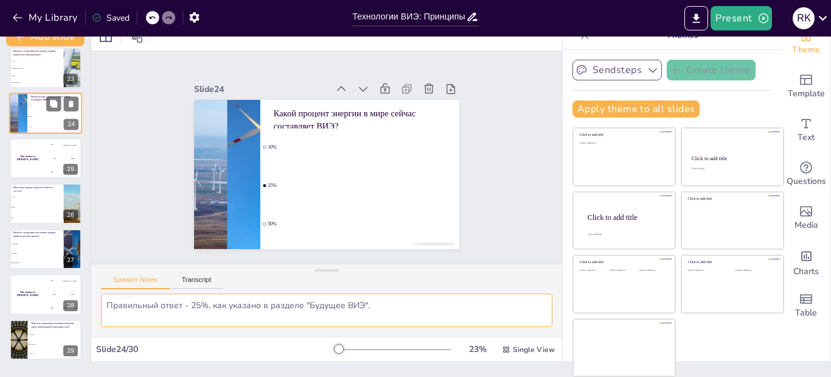
scroll to position [914, 0]
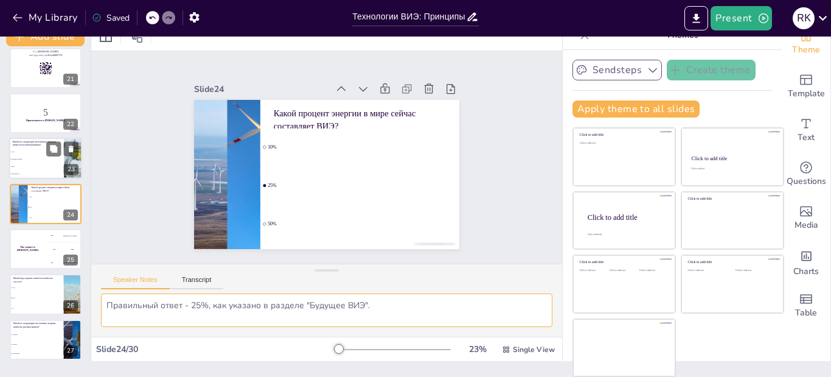
click at [30, 153] on li "Уголь" at bounding box center [36, 152] width 55 height 7
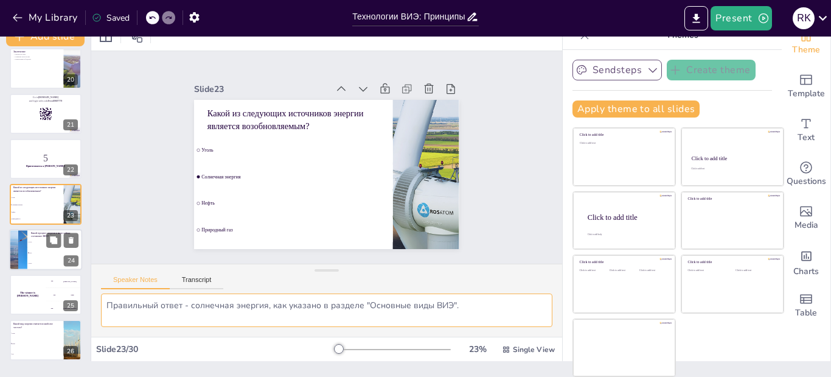
click at [29, 248] on li "25%" at bounding box center [54, 252] width 55 height 10
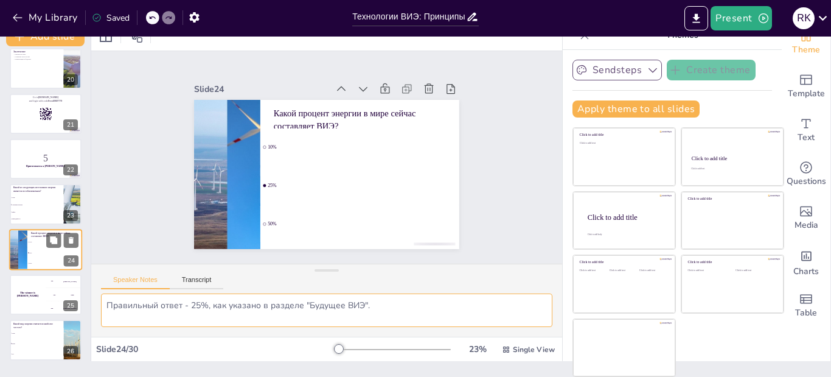
scroll to position [914, 0]
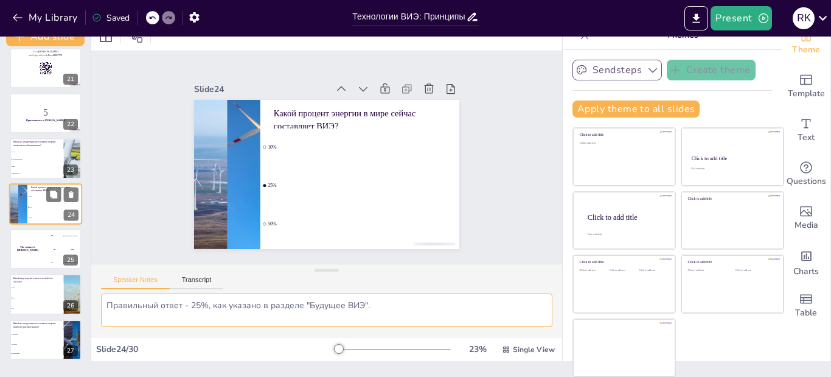
click at [29, 248] on h4 "The winner is [PERSON_NAME]" at bounding box center [28, 249] width 36 height 6
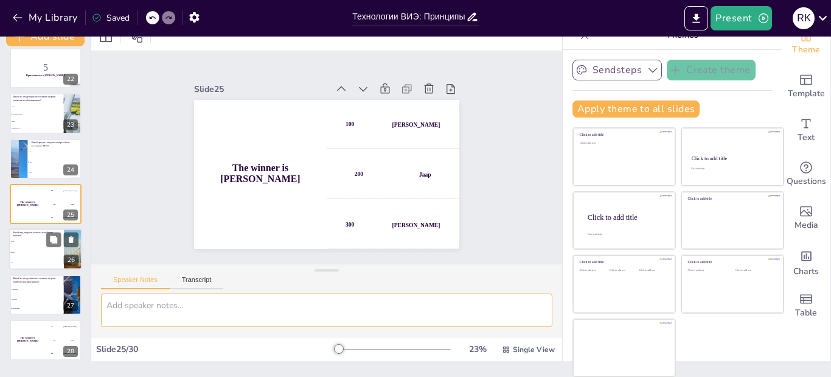
click at [26, 244] on li "Уголь" at bounding box center [36, 242] width 55 height 10
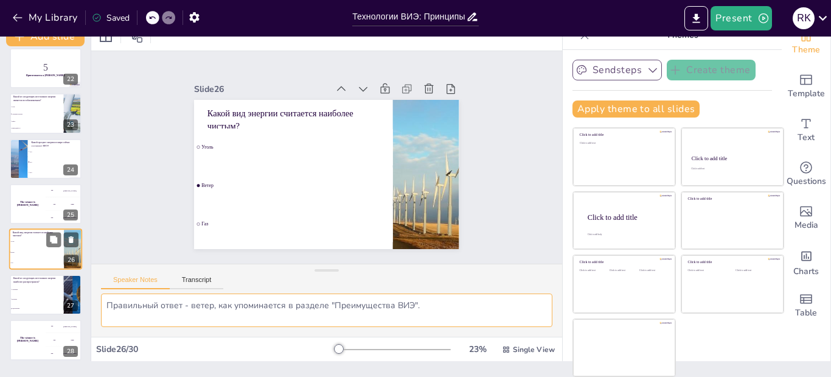
scroll to position [1004, 0]
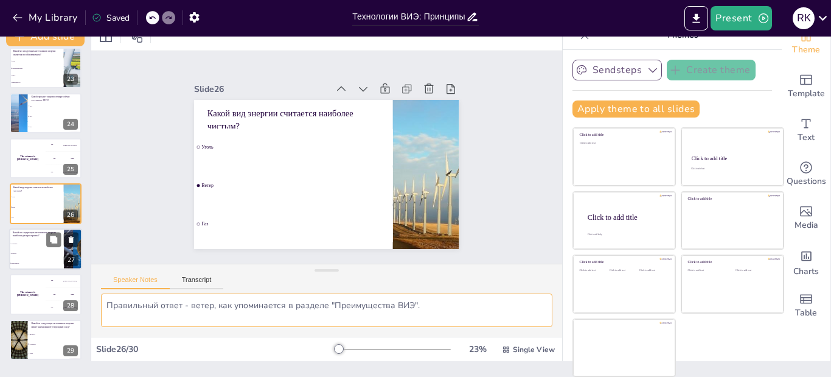
click at [21, 246] on li "Солнечная" at bounding box center [36, 244] width 55 height 10
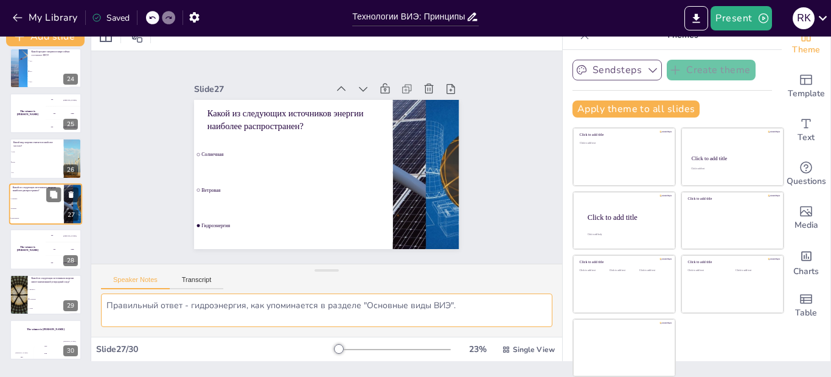
click at [21, 246] on div "The winner is [PERSON_NAME]" at bounding box center [28, 249] width 36 height 40
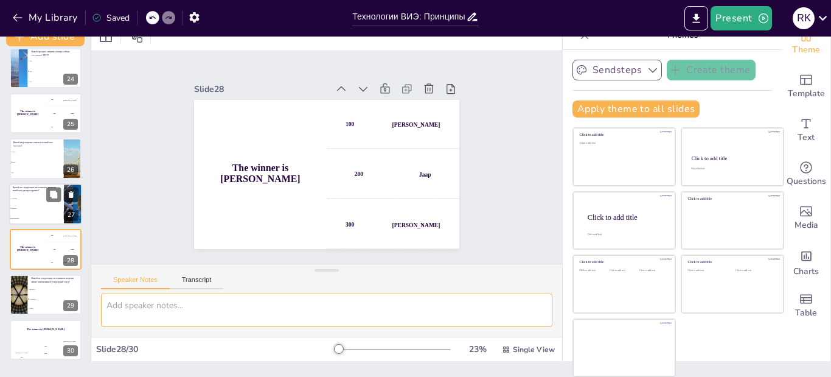
scroll to position [1058, 0]
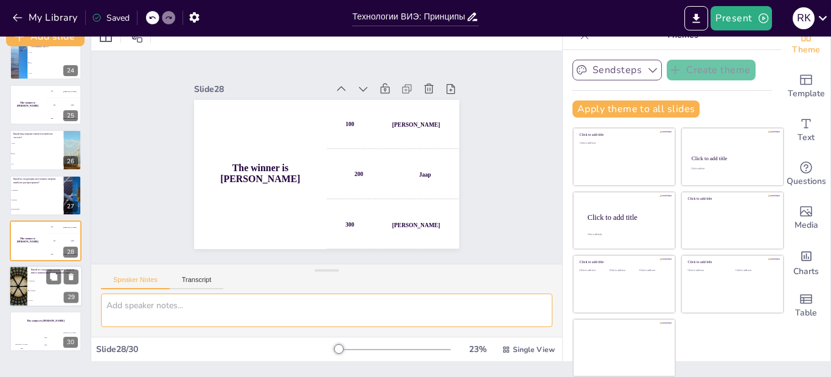
click at [27, 279] on li "Биомасса" at bounding box center [54, 281] width 55 height 10
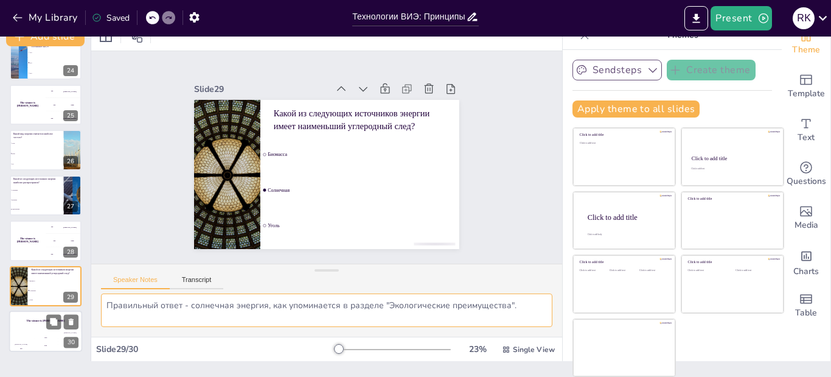
click at [24, 326] on div "The winner is [PERSON_NAME]" at bounding box center [45, 320] width 73 height 21
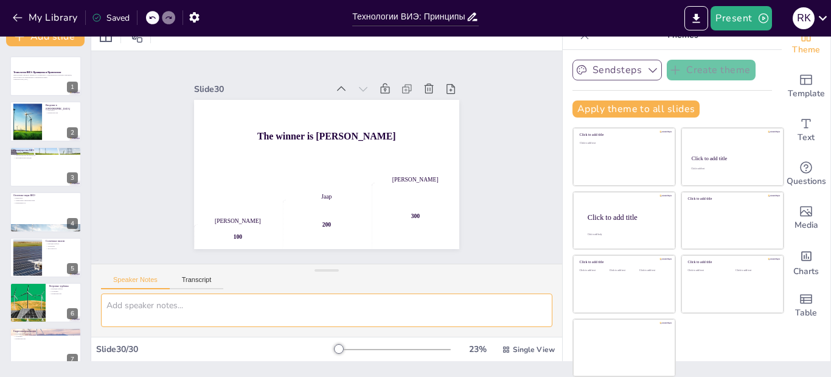
scroll to position [0, 0]
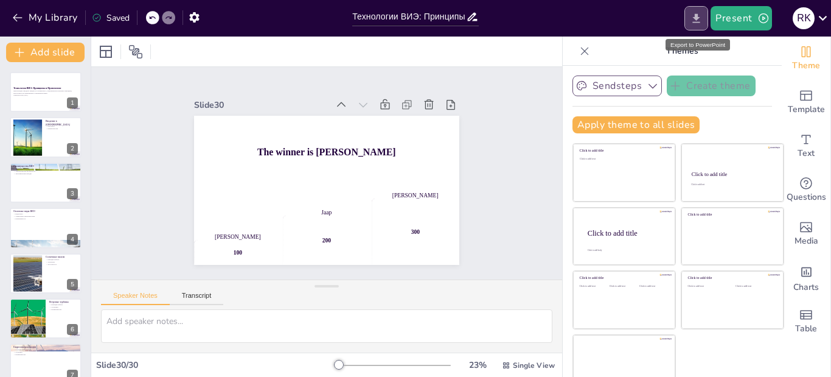
click at [697, 19] on icon "Export to PowerPoint" at bounding box center [696, 18] width 13 height 13
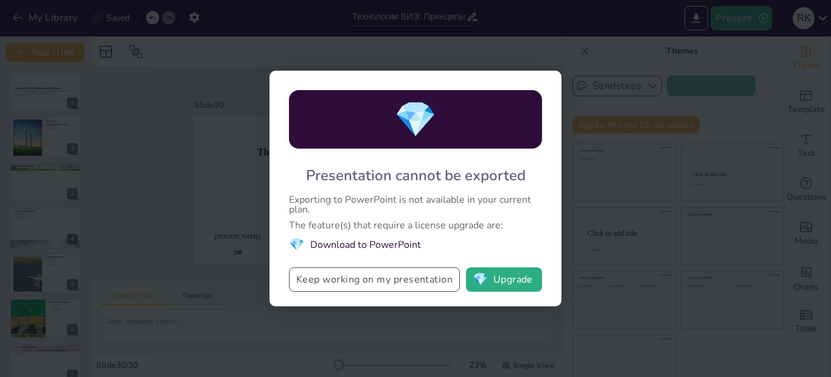
click at [372, 284] on button "Keep working on my presentation" at bounding box center [374, 279] width 171 height 24
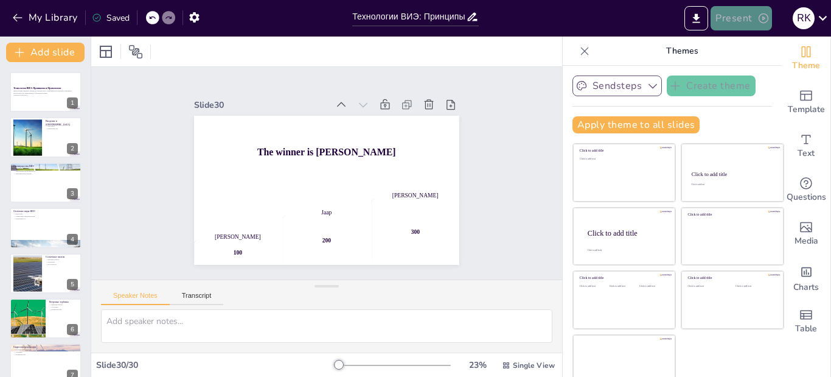
click at [738, 20] on button "Present" at bounding box center [741, 18] width 61 height 24
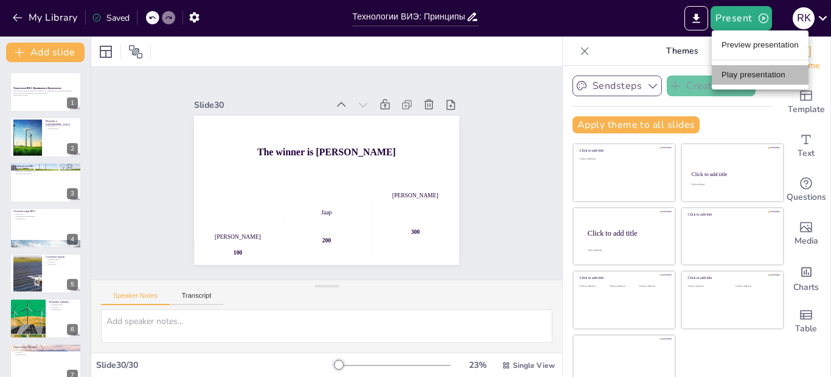
click at [737, 76] on li "Play presentation" at bounding box center [760, 74] width 97 height 19
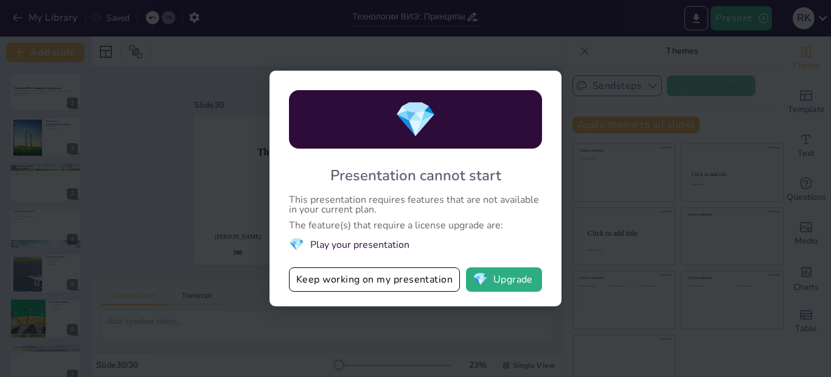
click at [141, 153] on div "💎 Presentation cannot start This presentation requires features that are not av…" at bounding box center [415, 188] width 831 height 377
click at [308, 285] on button "Keep working on my presentation" at bounding box center [374, 279] width 171 height 24
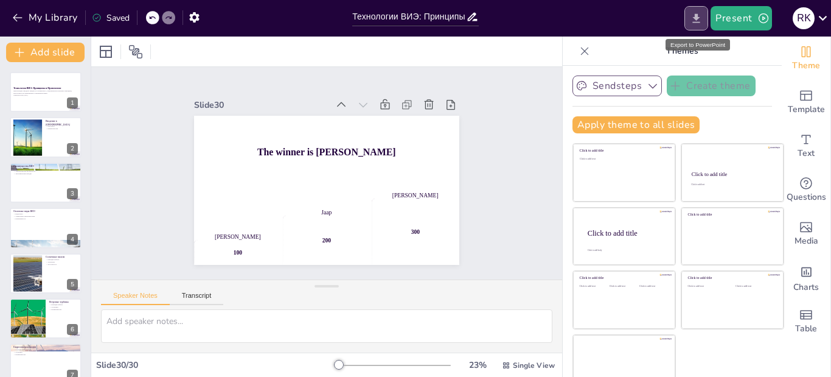
click at [699, 25] on button "Export to PowerPoint" at bounding box center [697, 18] width 24 height 24
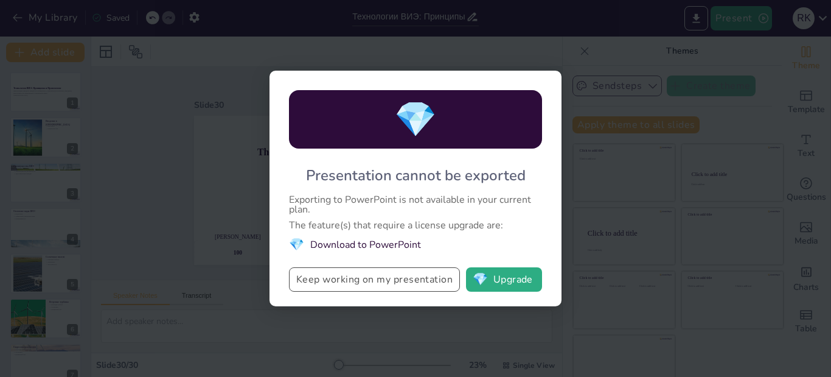
click at [428, 279] on button "Keep working on my presentation" at bounding box center [374, 279] width 171 height 24
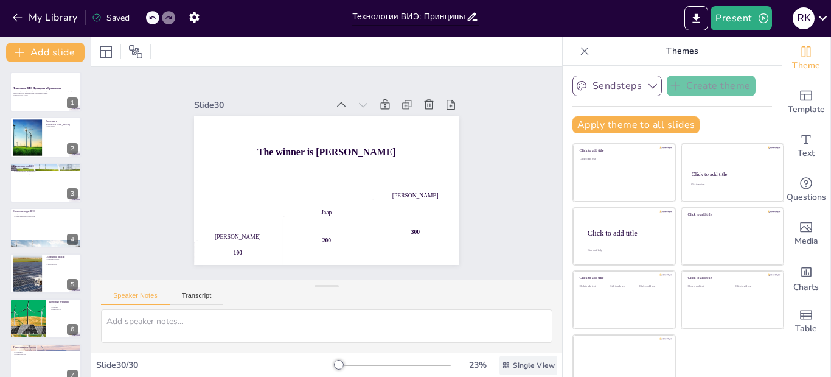
click at [502, 365] on icon at bounding box center [506, 365] width 9 height 9
click at [198, 298] on button "Transcript" at bounding box center [197, 298] width 54 height 13
click at [133, 297] on button "Speaker Notes" at bounding box center [135, 298] width 69 height 13
click at [45, 90] on p "Презентация к вводной лекции по основам ВИЭ, охватывающая ключевые принципы, те…" at bounding box center [46, 91] width 66 height 4
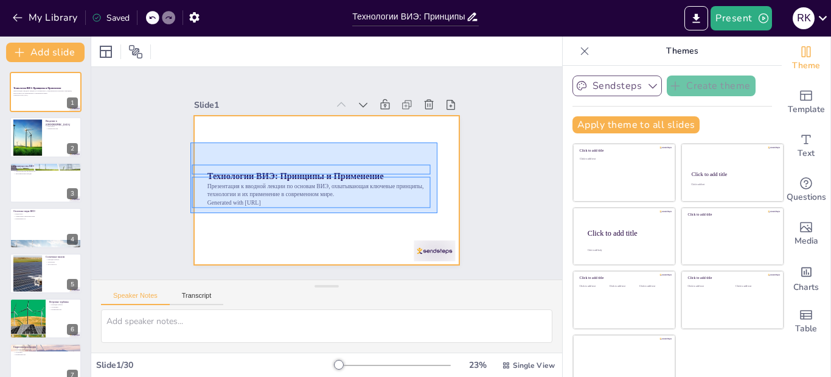
drag, startPoint x: 191, startPoint y: 142, endPoint x: 438, endPoint y: 213, distance: 257.0
click at [438, 213] on div at bounding box center [326, 190] width 265 height 149
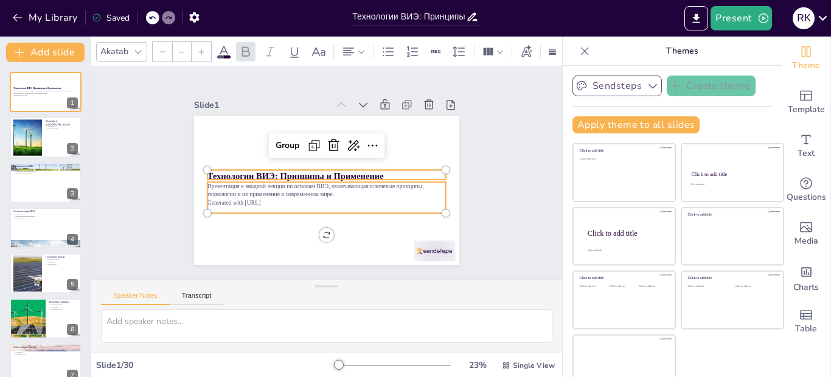
click at [503, 130] on div "Slide 1 Технологии ВИЭ: Принципы и Применение Презентация к вводной лекции по о…" at bounding box center [326, 173] width 471 height 212
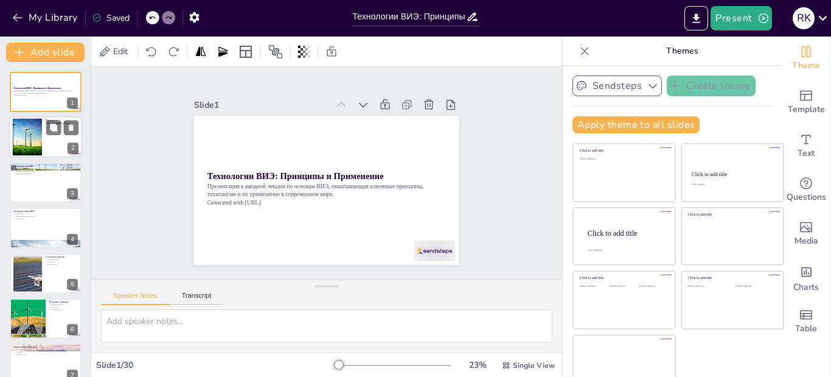
click at [35, 147] on div at bounding box center [27, 137] width 37 height 37
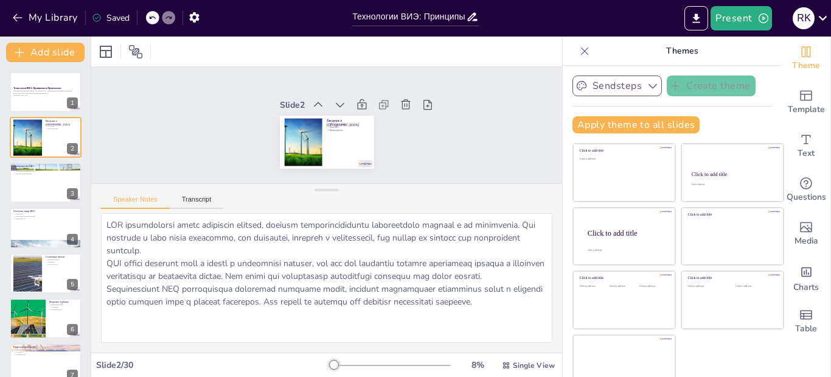
drag, startPoint x: 312, startPoint y: 289, endPoint x: 333, endPoint y: 193, distance: 98.5
click at [333, 193] on div "Speaker Notes Transcript" at bounding box center [326, 267] width 471 height 169
click at [201, 195] on button "Transcript" at bounding box center [197, 201] width 54 height 13
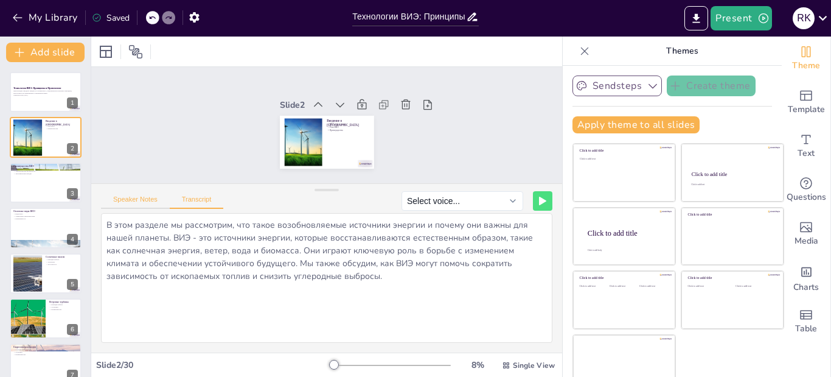
click at [126, 200] on button "Speaker Notes" at bounding box center [135, 201] width 69 height 13
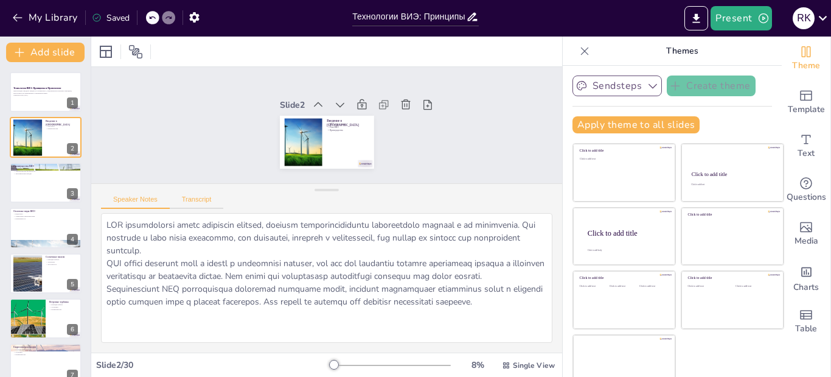
click at [195, 205] on button "Transcript" at bounding box center [197, 201] width 54 height 13
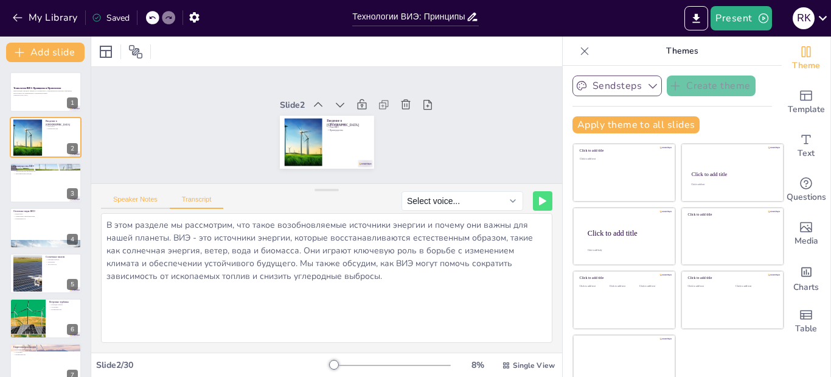
click at [142, 205] on button "Speaker Notes" at bounding box center [135, 201] width 69 height 13
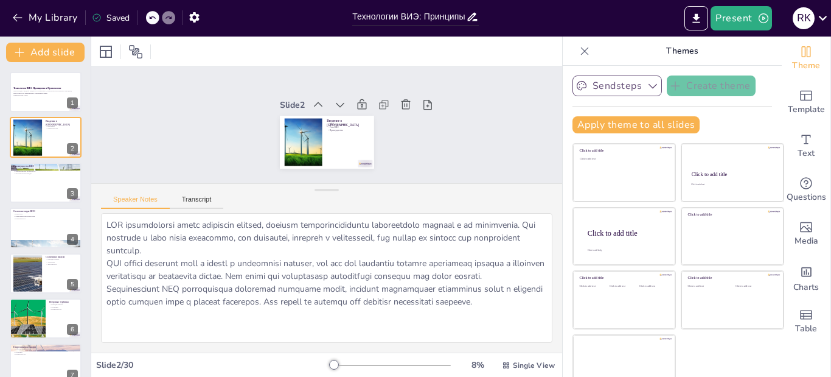
scroll to position [16, 0]
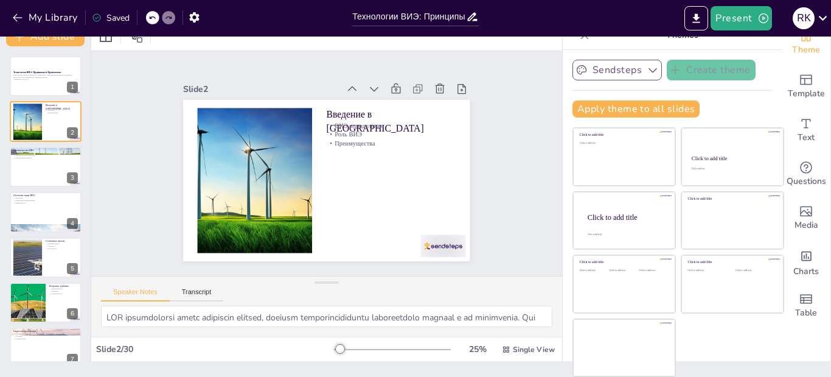
drag, startPoint x: 324, startPoint y: 173, endPoint x: 320, endPoint y: 292, distance: 118.8
click at [320, 292] on div "Speaker Notes Transcript" at bounding box center [326, 306] width 471 height 61
click at [47, 169] on div at bounding box center [45, 166] width 73 height 41
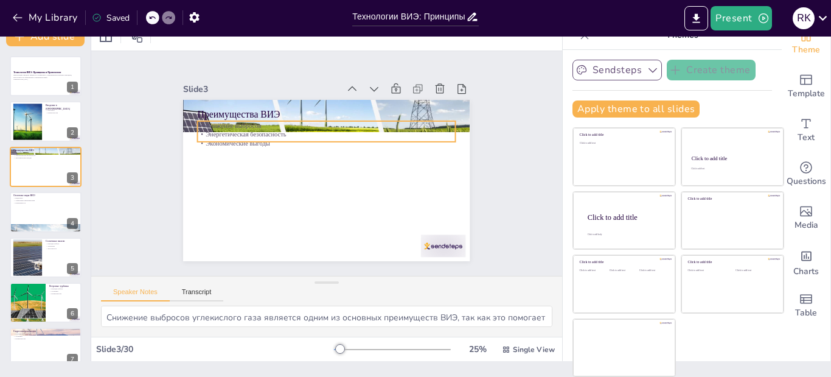
click at [203, 136] on div "Преимущества ВИЭ Снижение выбросов Энергетическая безопасность Экономические вы…" at bounding box center [326, 180] width 287 height 161
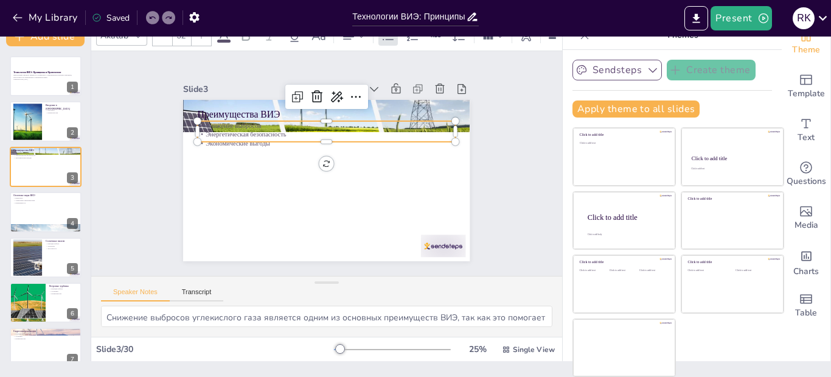
click at [215, 141] on div at bounding box center [327, 146] width 258 height 10
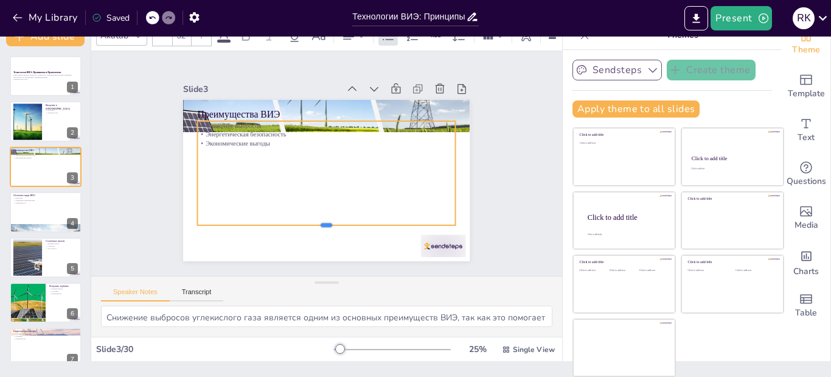
drag, startPoint x: 286, startPoint y: 144, endPoint x: 281, endPoint y: 222, distance: 77.5
click at [281, 222] on div at bounding box center [319, 229] width 257 height 37
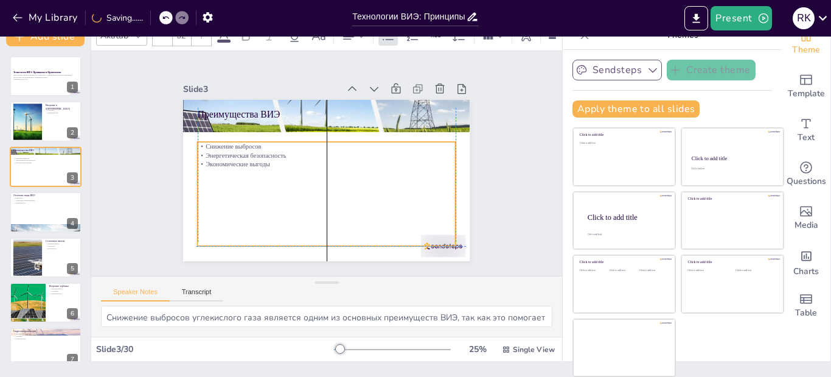
drag, startPoint x: 310, startPoint y: 116, endPoint x: 309, endPoint y: 133, distance: 16.5
click at [309, 100] on div "Преимущества ВИЭ Снижение выбросов Энергетическая безопасность Экономические вы…" at bounding box center [326, 100] width 287 height 0
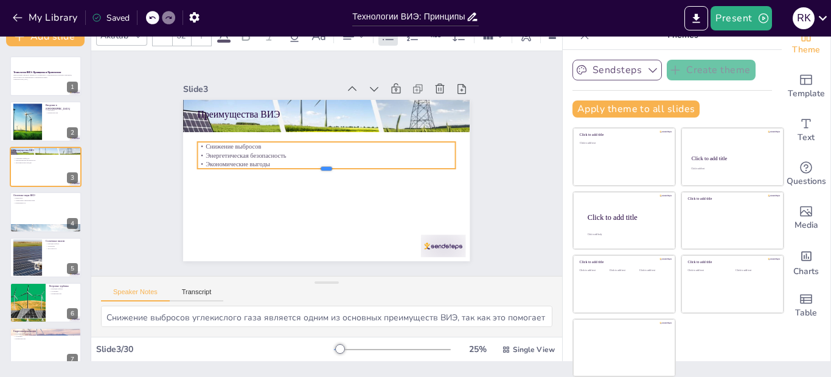
drag, startPoint x: 308, startPoint y: 243, endPoint x: 301, endPoint y: 159, distance: 83.7
click at [301, 159] on div "Преимущества ВИЭ Снижение выбросов Энергетическая безопасность Экономические вы…" at bounding box center [326, 180] width 287 height 161
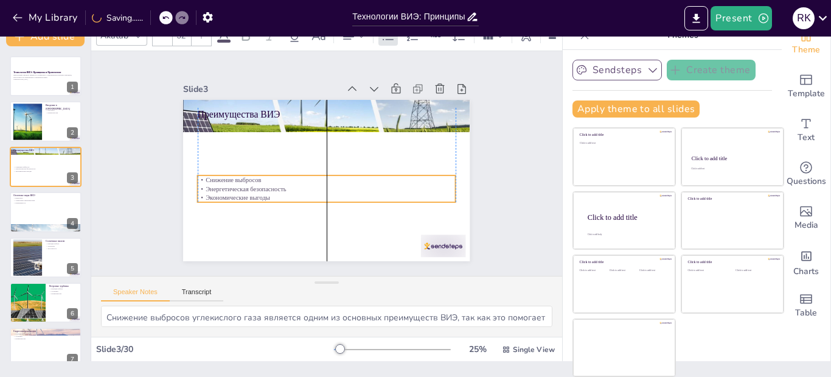
drag, startPoint x: 295, startPoint y: 151, endPoint x: 295, endPoint y: 184, distance: 33.5
click at [295, 184] on p "Энергетическая безопасность" at bounding box center [327, 188] width 258 height 9
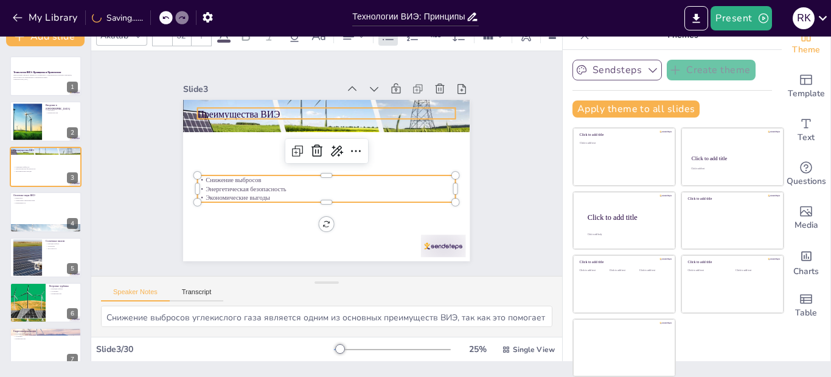
click at [249, 111] on p "Преимущества ВИЭ" at bounding box center [327, 114] width 258 height 13
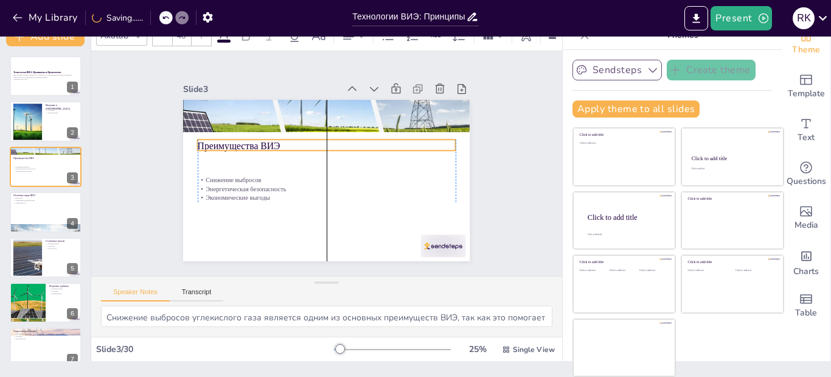
drag, startPoint x: 250, startPoint y: 107, endPoint x: 251, endPoint y: 139, distance: 31.7
click at [251, 139] on p "Преимущества ВИЭ" at bounding box center [327, 145] width 258 height 13
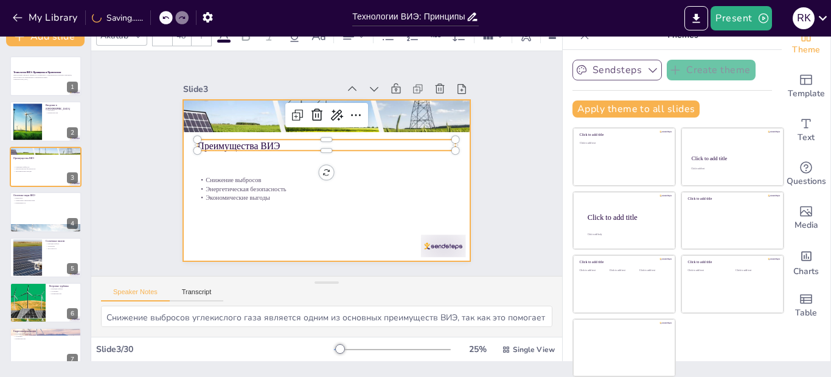
click at [250, 225] on div at bounding box center [323, 179] width 314 height 217
